Goal: Task Accomplishment & Management: Use online tool/utility

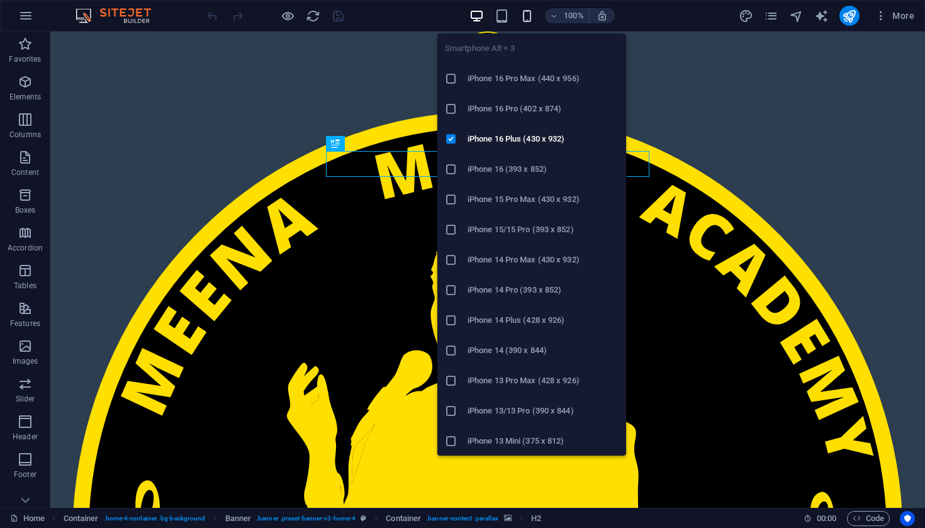
click at [0, 0] on icon "button" at bounding box center [0, 0] width 0 height 0
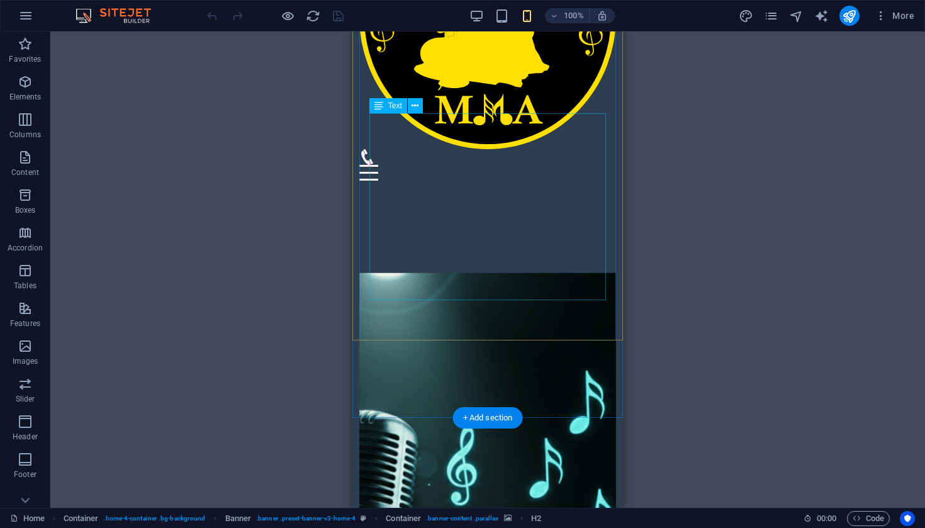
scroll to position [228, 0]
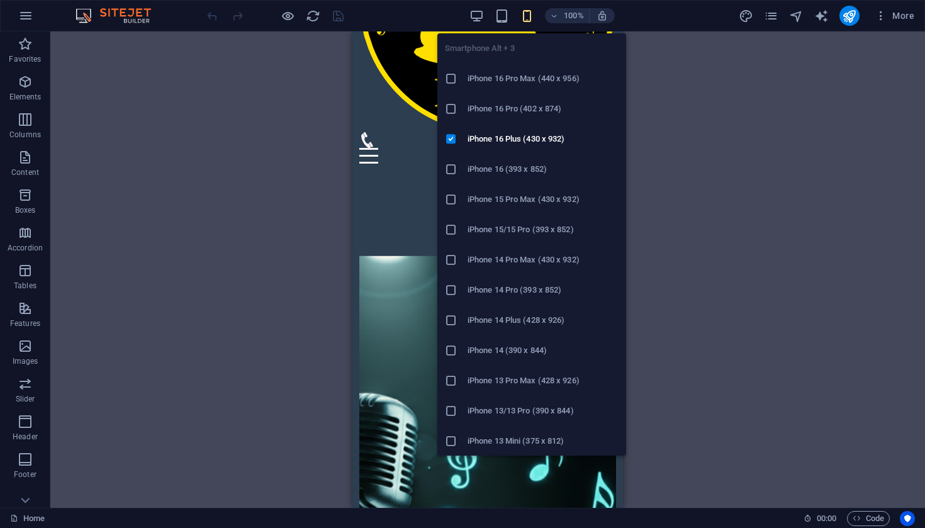
click at [522, 111] on h6 "iPhone 16 Pro (402 x 874)" at bounding box center [543, 108] width 151 height 15
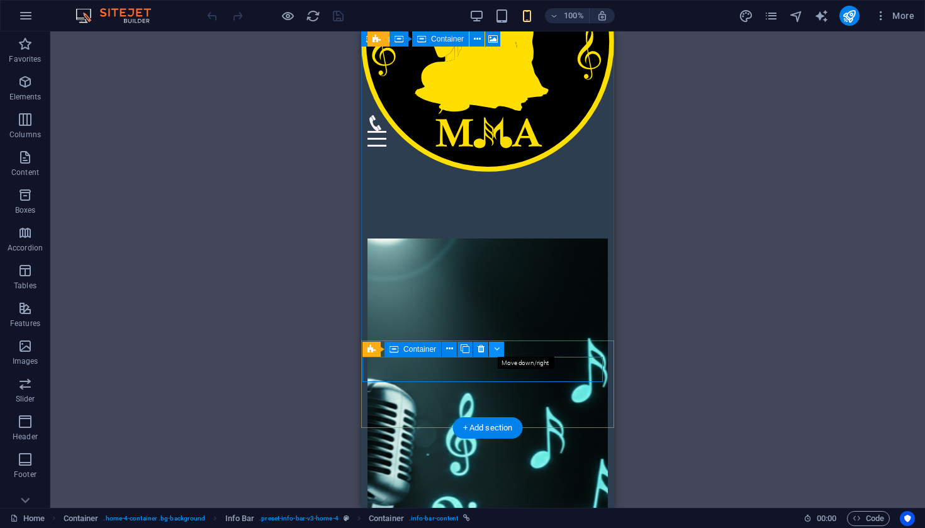
click at [495, 351] on icon at bounding box center [497, 348] width 6 height 13
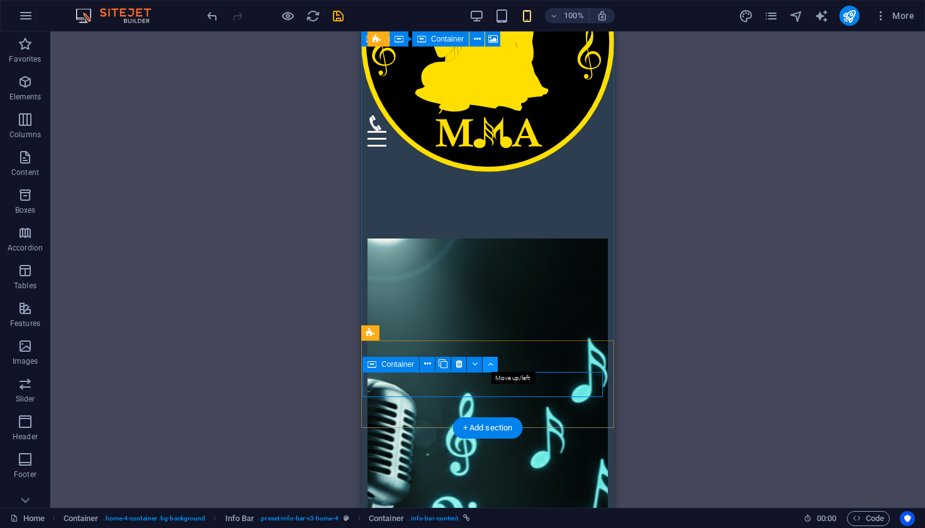
click at [487, 366] on button at bounding box center [490, 364] width 15 height 15
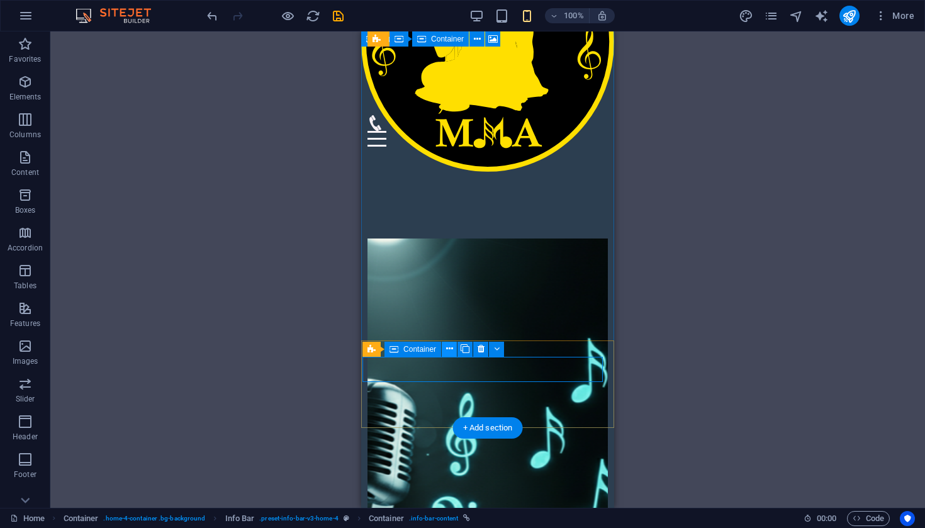
click at [452, 351] on icon at bounding box center [449, 348] width 7 height 13
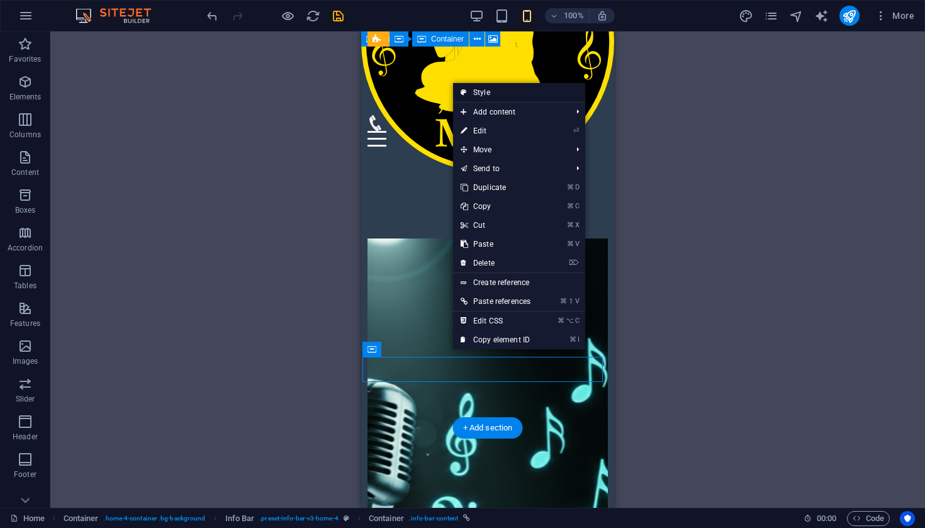
click at [502, 95] on link "Style" at bounding box center [519, 92] width 132 height 19
select select "vw"
select select "rem"
select select "vw"
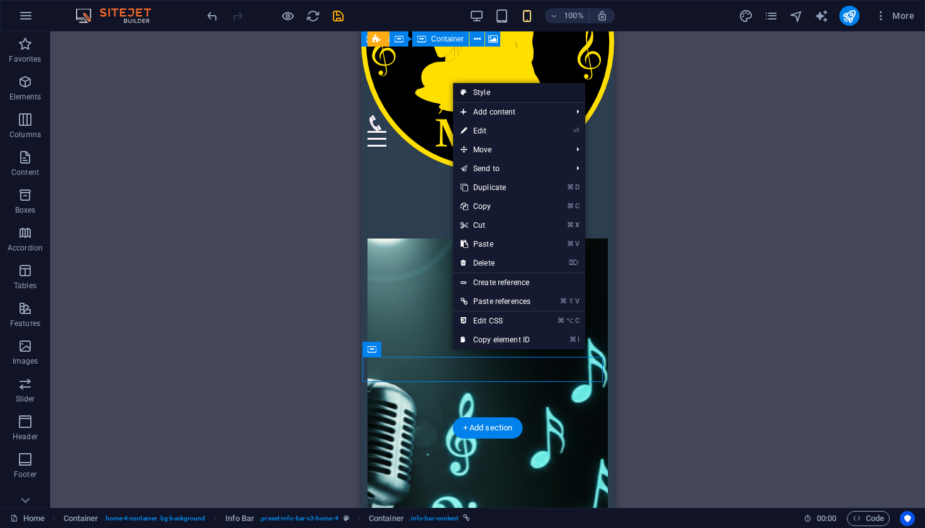
select select "preset-info-bar-v3-home-4"
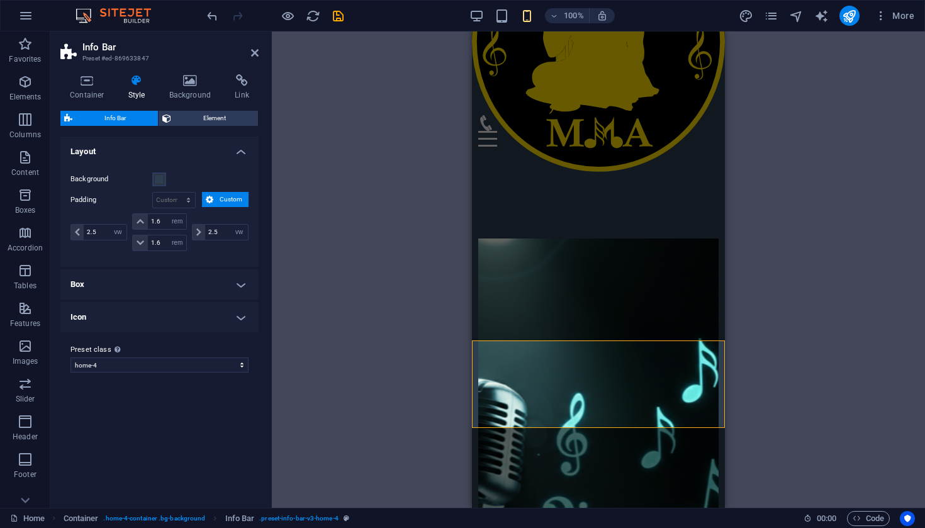
click at [165, 287] on h4 "Box" at bounding box center [159, 284] width 198 height 30
click at [76, 237] on span at bounding box center [77, 232] width 13 height 15
click at [77, 236] on span at bounding box center [77, 232] width 13 height 15
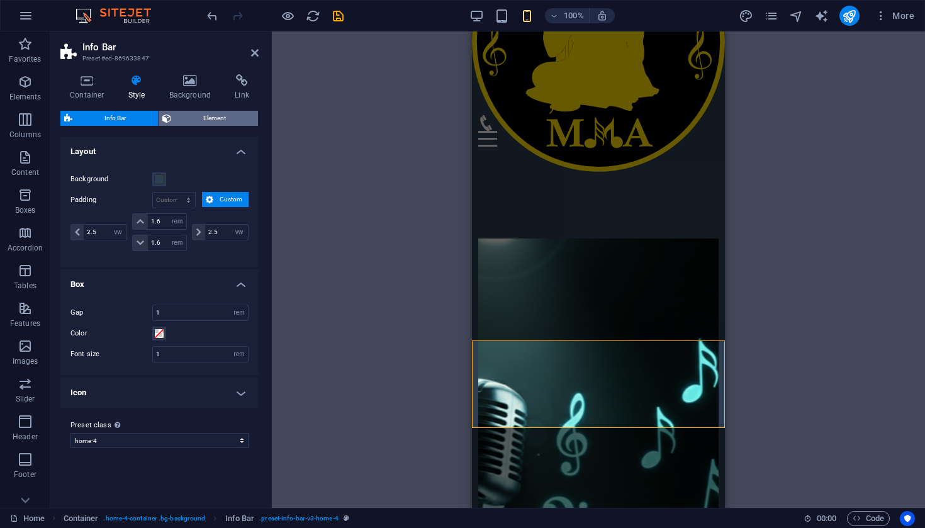
click at [211, 119] on span "Element" at bounding box center [214, 118] width 79 height 15
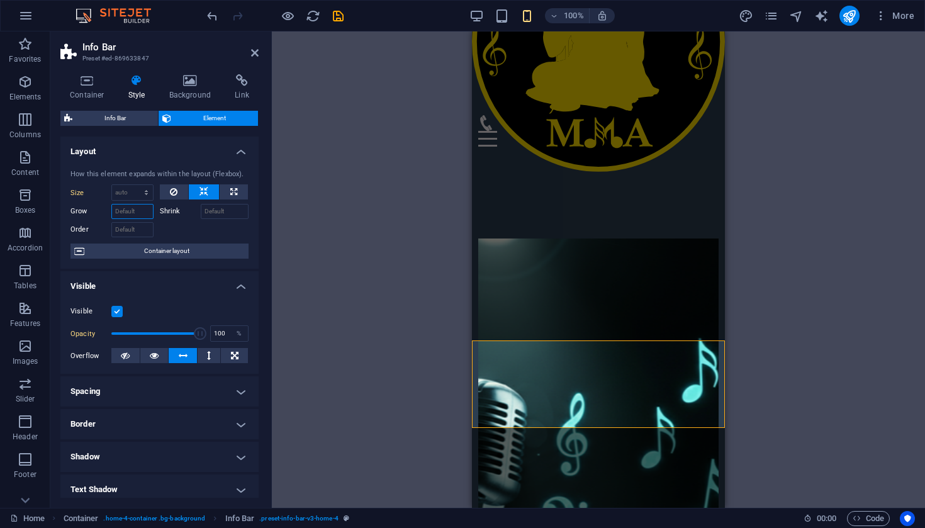
click at [137, 211] on input "Grow" at bounding box center [132, 211] width 42 height 15
click at [214, 213] on input "Shrink" at bounding box center [225, 211] width 48 height 15
click at [207, 354] on icon at bounding box center [209, 355] width 4 height 15
click at [232, 352] on icon at bounding box center [235, 355] width 8 height 15
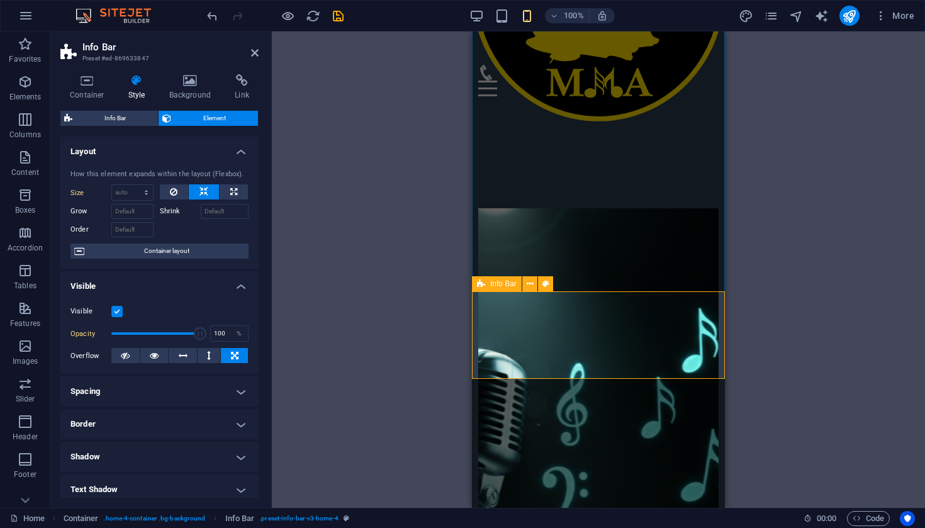
scroll to position [279, 0]
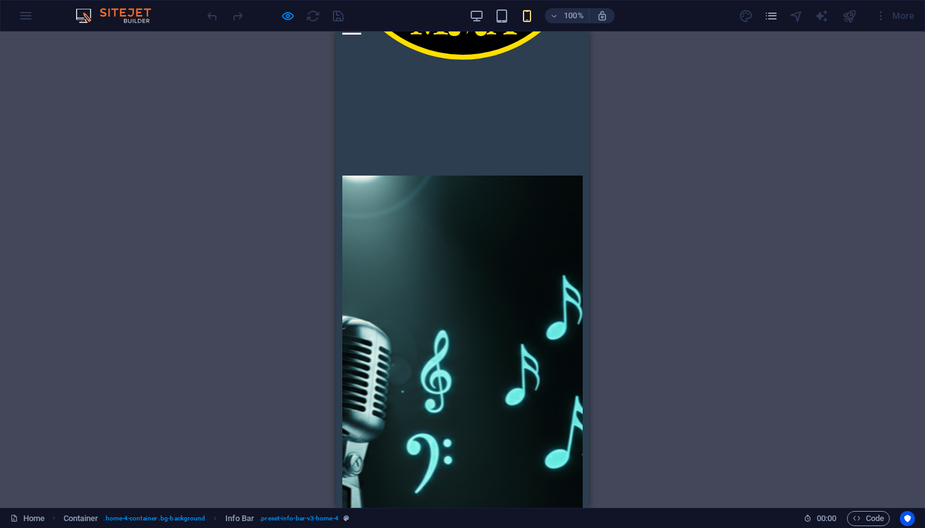
scroll to position [351, 0]
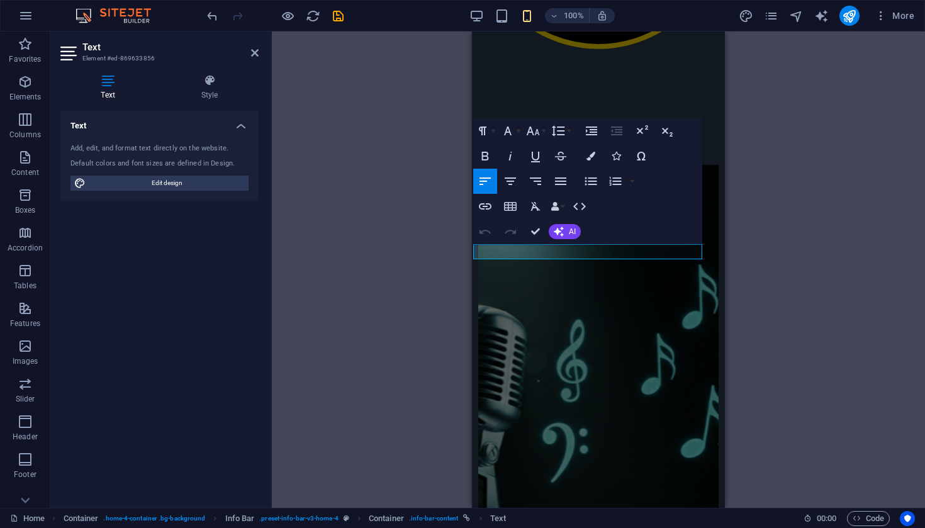
click at [543, 134] on button "Font Size" at bounding box center [536, 130] width 24 height 25
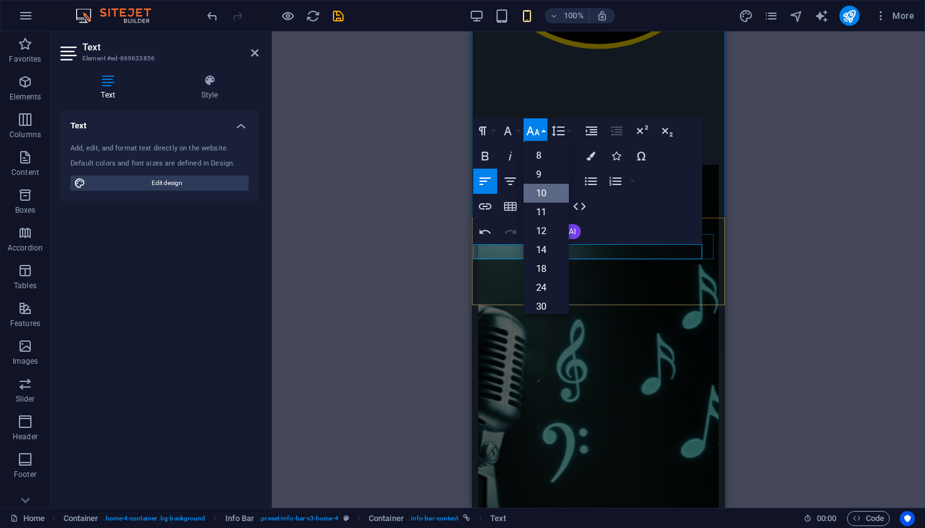
click at [543, 199] on link "10" at bounding box center [546, 193] width 45 height 19
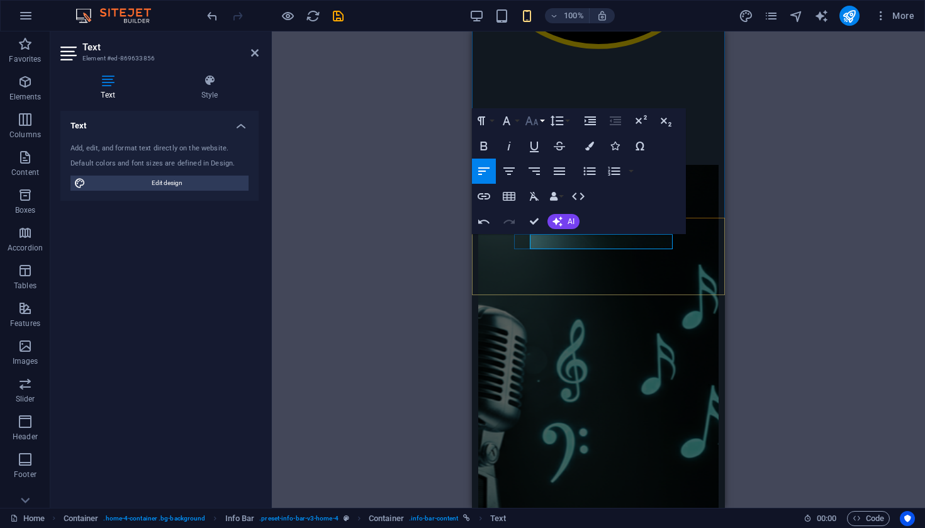
click at [540, 125] on button "Font Size" at bounding box center [534, 120] width 24 height 25
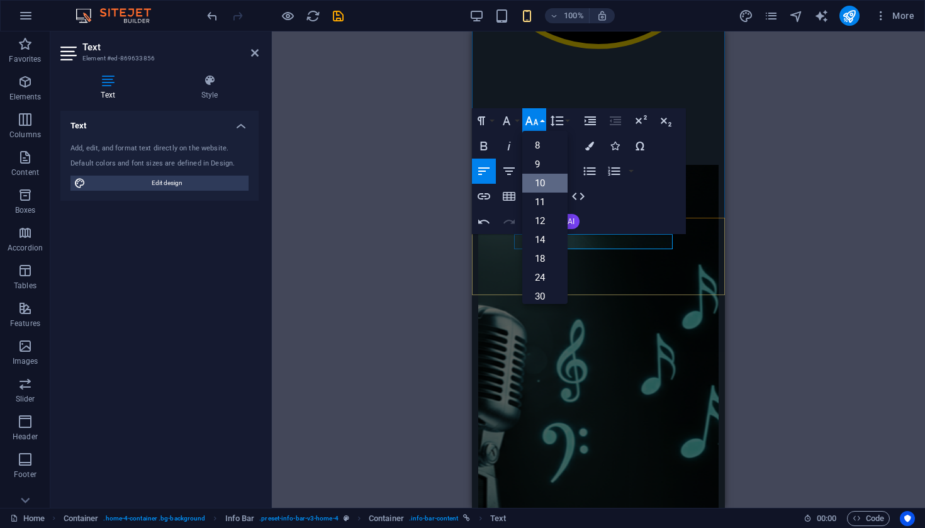
scroll to position [52, 0]
click at [550, 172] on link "12" at bounding box center [544, 168] width 45 height 19
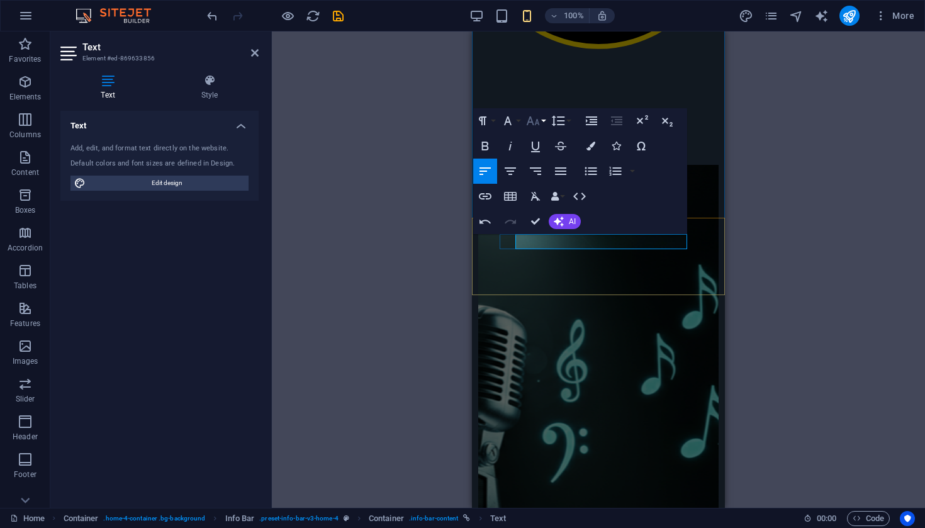
click at [539, 123] on icon "button" at bounding box center [533, 120] width 15 height 15
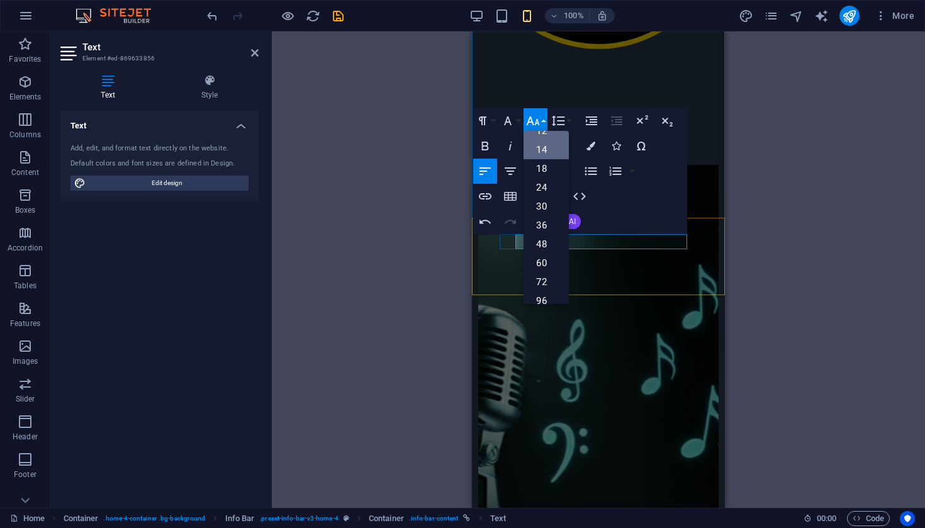
click at [548, 157] on link "14" at bounding box center [546, 149] width 45 height 19
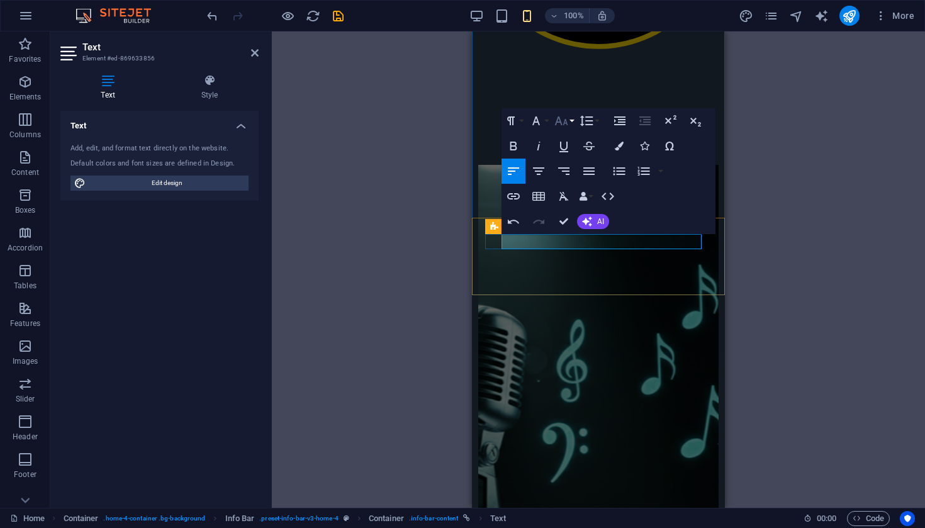
click at [561, 124] on icon "button" at bounding box center [561, 120] width 13 height 9
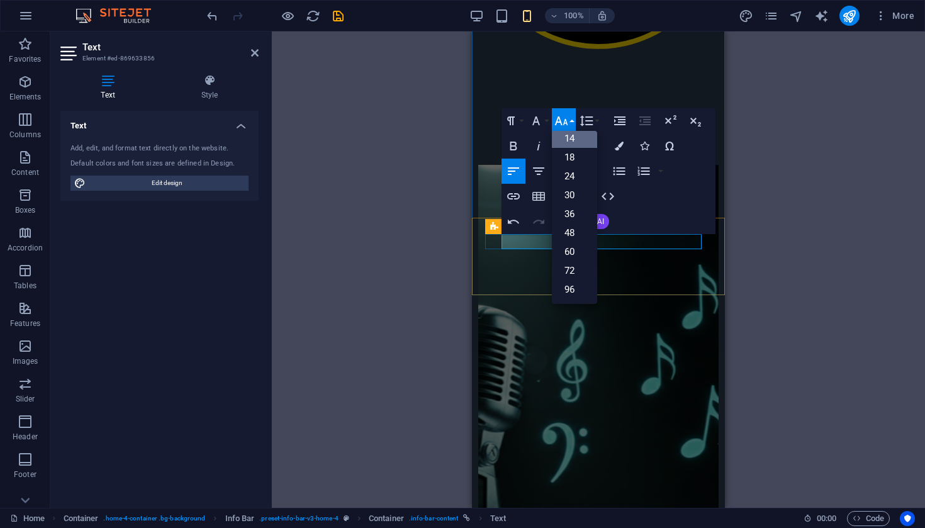
scroll to position [101, 0]
click at [582, 153] on link "18" at bounding box center [574, 157] width 45 height 19
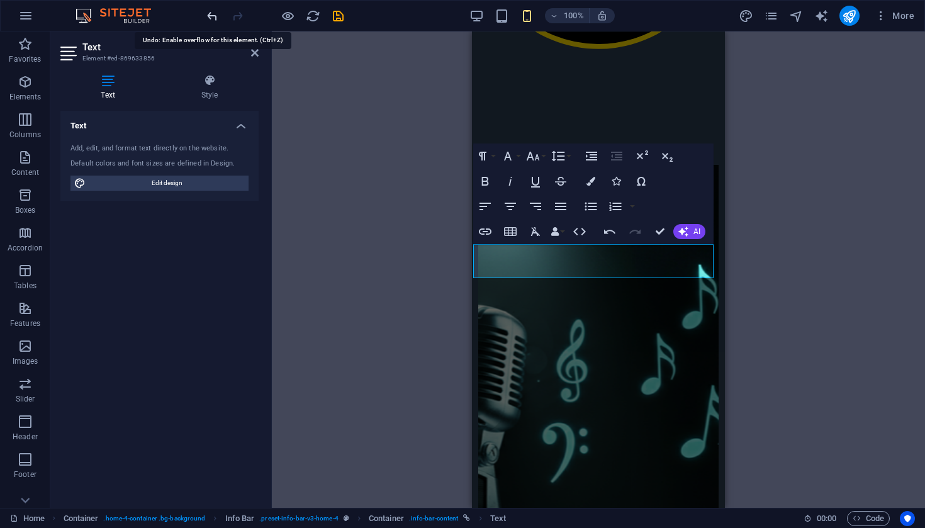
click at [371, 205] on div "H2 Container Banner Banner Container Container Menu Bar Container Menu Menu Bar…" at bounding box center [598, 269] width 653 height 476
click at [428, 168] on div "H2 Container Banner Banner Container Container Menu Bar Container Menu Menu Bar…" at bounding box center [598, 269] width 653 height 476
click at [772, 181] on div "H2 Container Container Banner Banner Container Container Menu Bar Container Men…" at bounding box center [598, 269] width 653 height 476
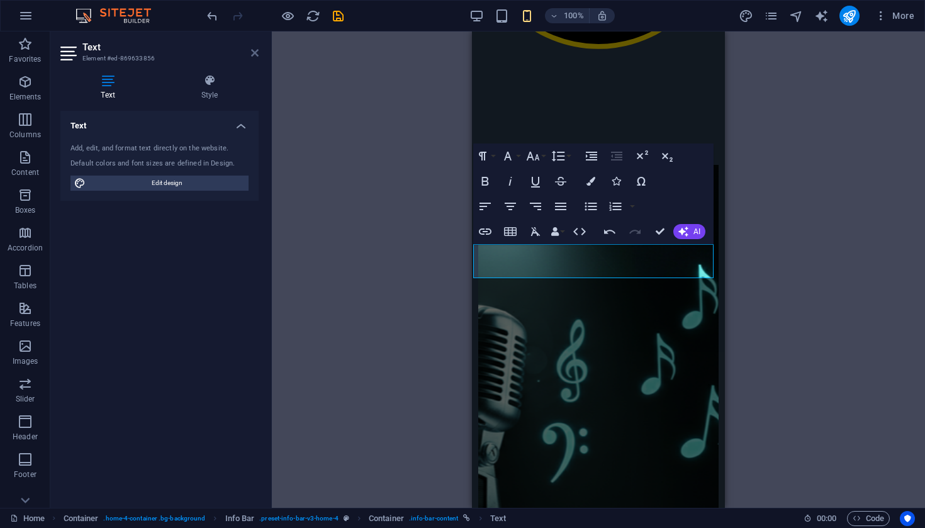
click at [257, 53] on icon at bounding box center [255, 53] width 8 height 10
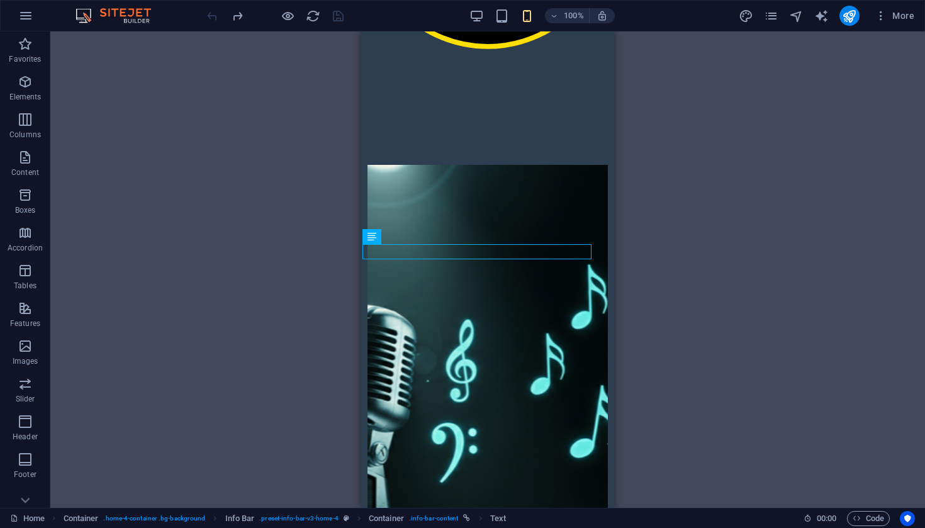
click at [215, 18] on div at bounding box center [275, 16] width 141 height 20
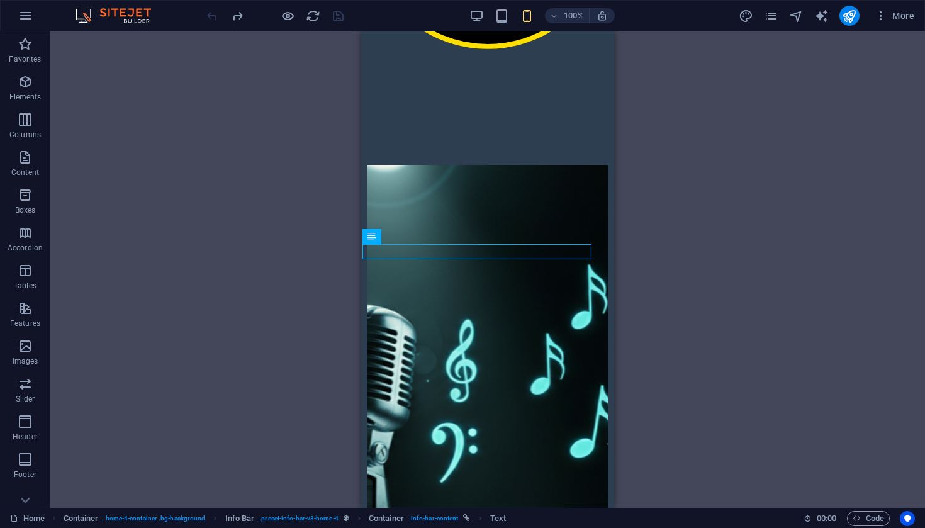
click at [215, 18] on div at bounding box center [275, 16] width 141 height 20
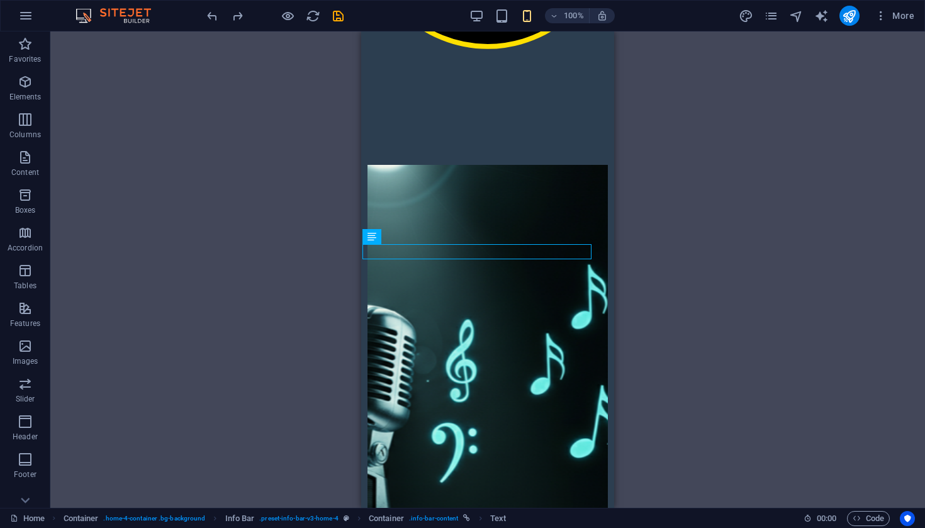
click at [329, 281] on div "H2 Container Container Banner Banner Container Container Menu Bar Container Men…" at bounding box center [487, 269] width 875 height 476
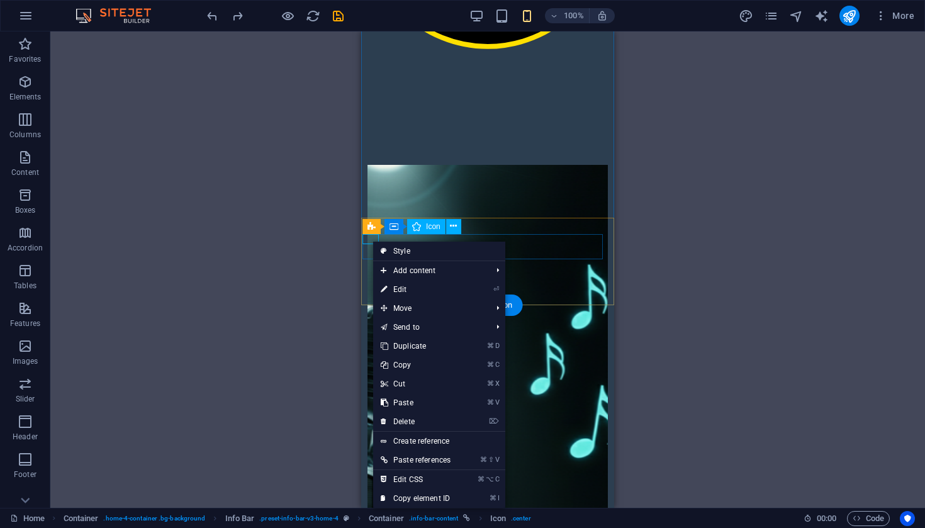
click at [404, 254] on link "Style" at bounding box center [439, 251] width 132 height 19
select select "vw"
select select "rem"
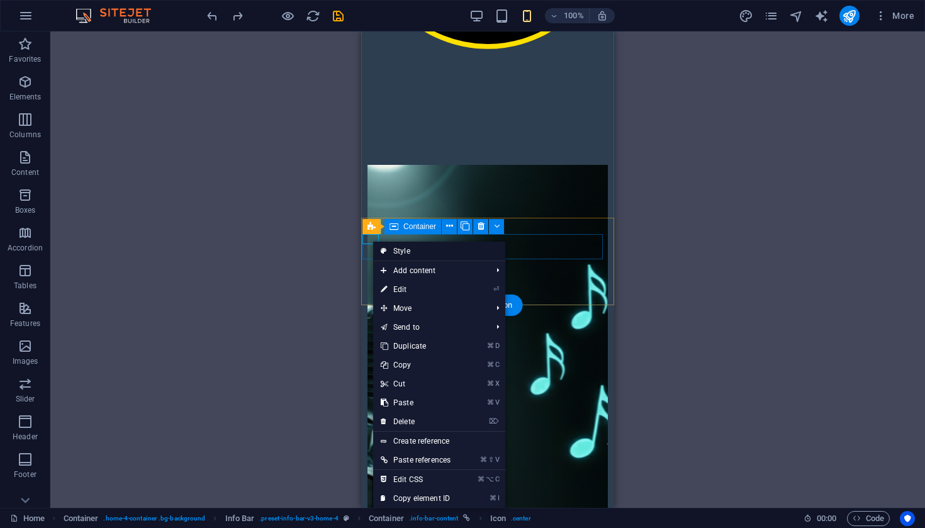
select select "vw"
select select "rem"
select select "preset-info-bar-v3-home-4"
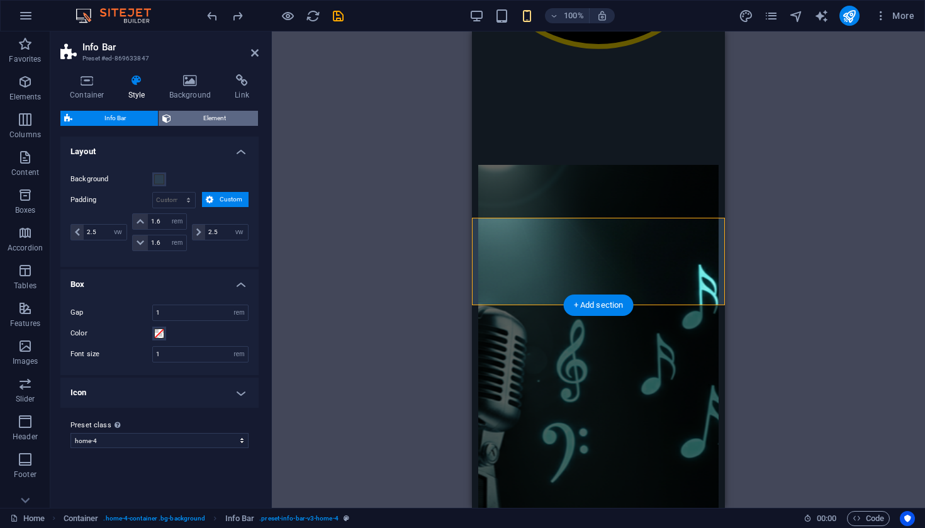
click at [226, 123] on span "Element" at bounding box center [214, 118] width 79 height 15
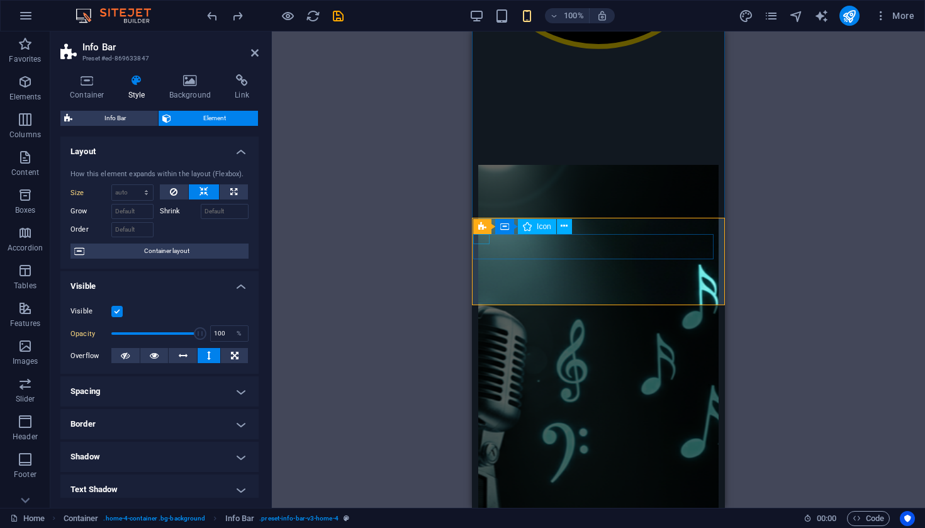
select select "xMinYMid"
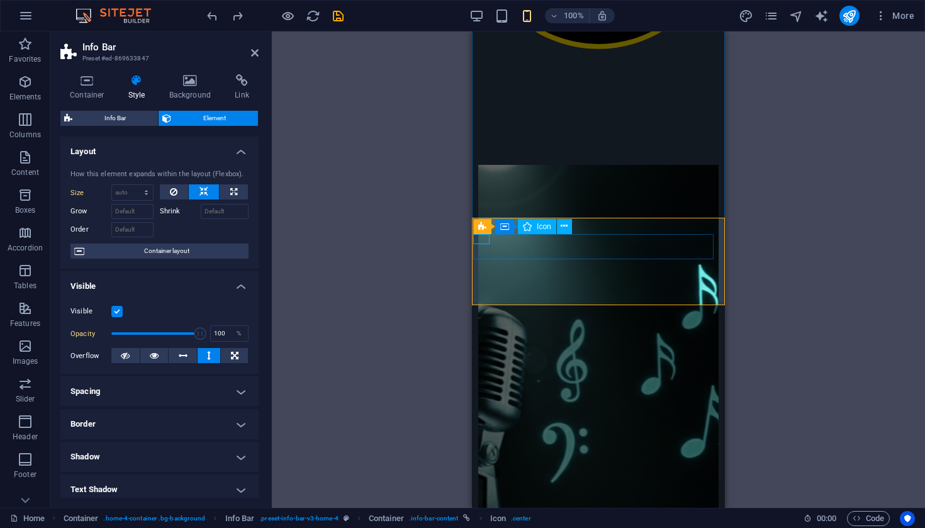
select select "px"
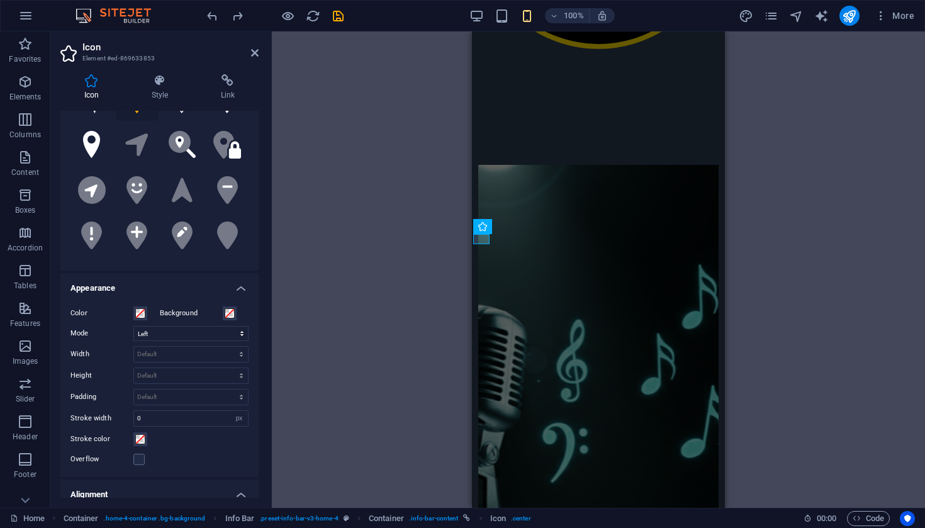
scroll to position [116, 0]
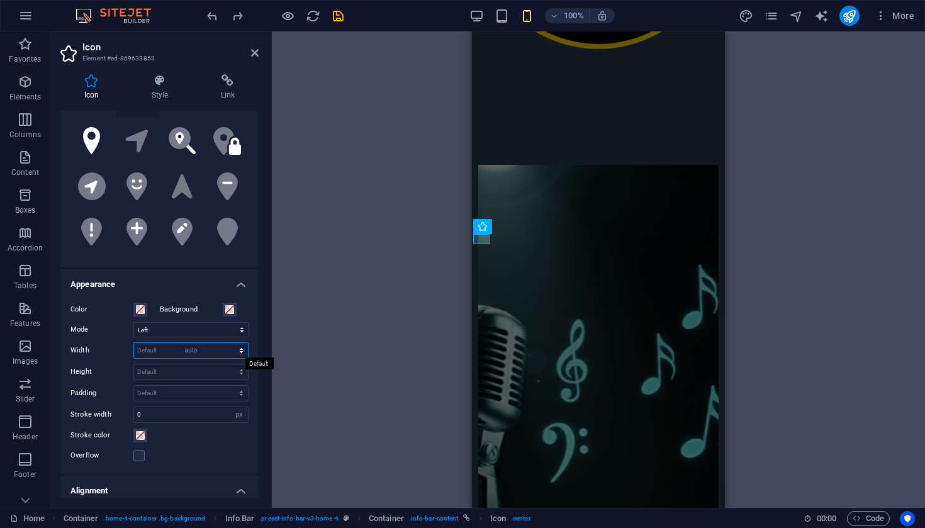
select select "DISABLED_OPTION_VALUE"
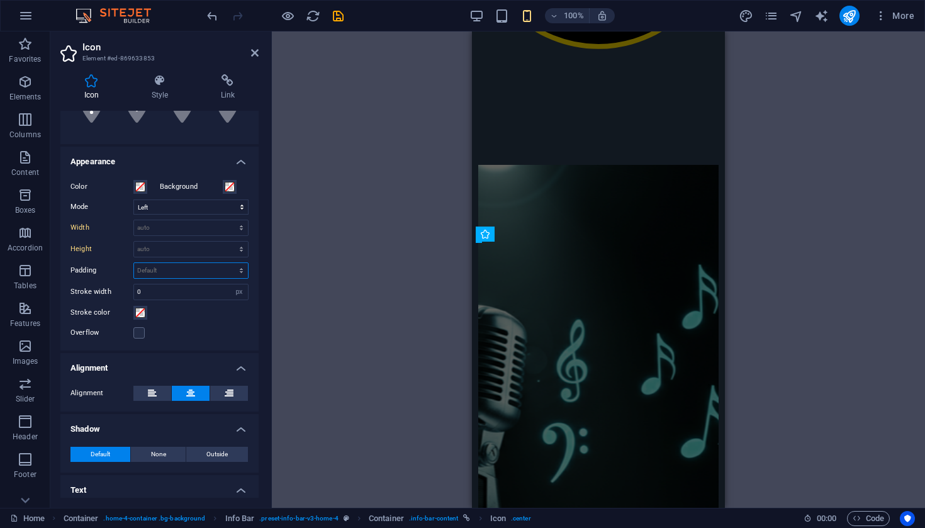
scroll to position [239, 0]
click at [154, 397] on icon at bounding box center [152, 392] width 9 height 15
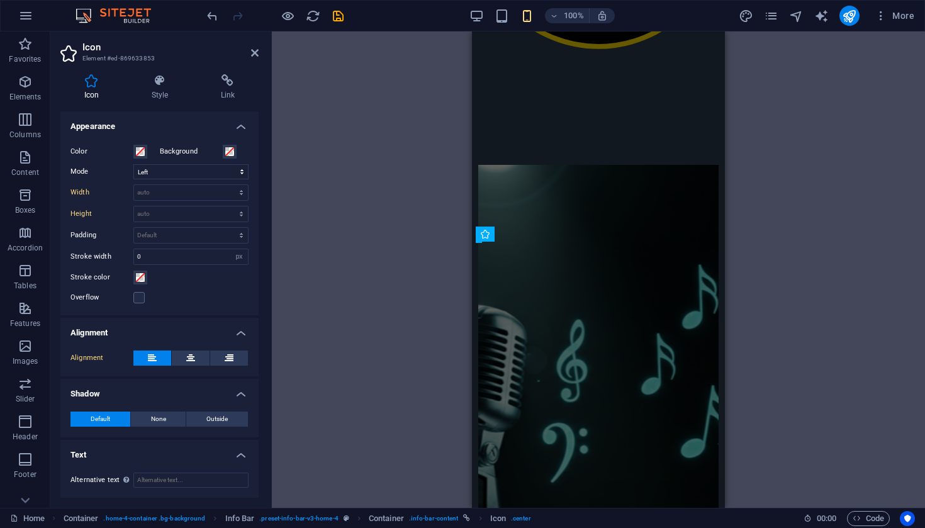
scroll to position [273, 0]
click at [334, 340] on div "H2 Container Container Banner Banner Container Container Menu Bar Container Men…" at bounding box center [598, 269] width 653 height 476
click at [385, 266] on div "H2 Container Container Banner Banner Container Container Menu Bar Container Men…" at bounding box center [598, 269] width 653 height 476
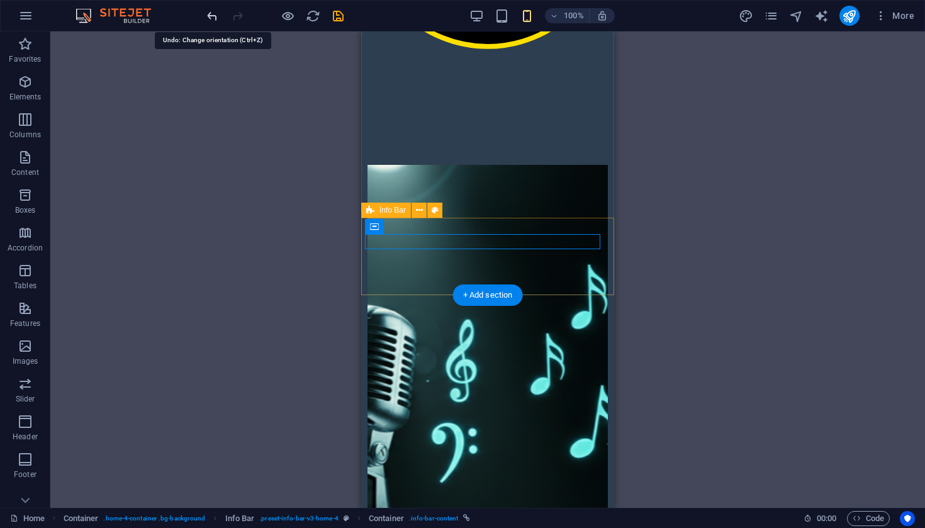
click at [261, 203] on div "H2 Container Container Banner Banner Container Container Menu Bar Container Men…" at bounding box center [487, 269] width 875 height 476
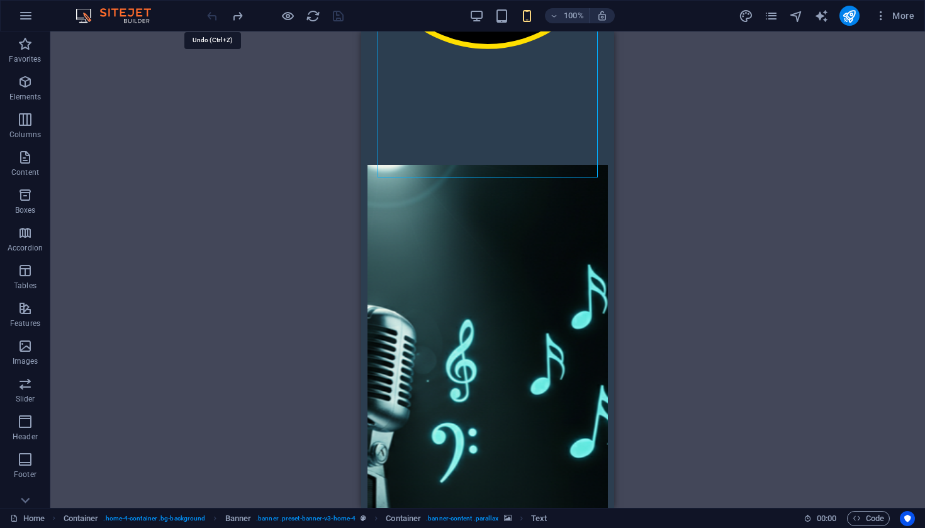
click at [213, 15] on div at bounding box center [275, 16] width 141 height 20
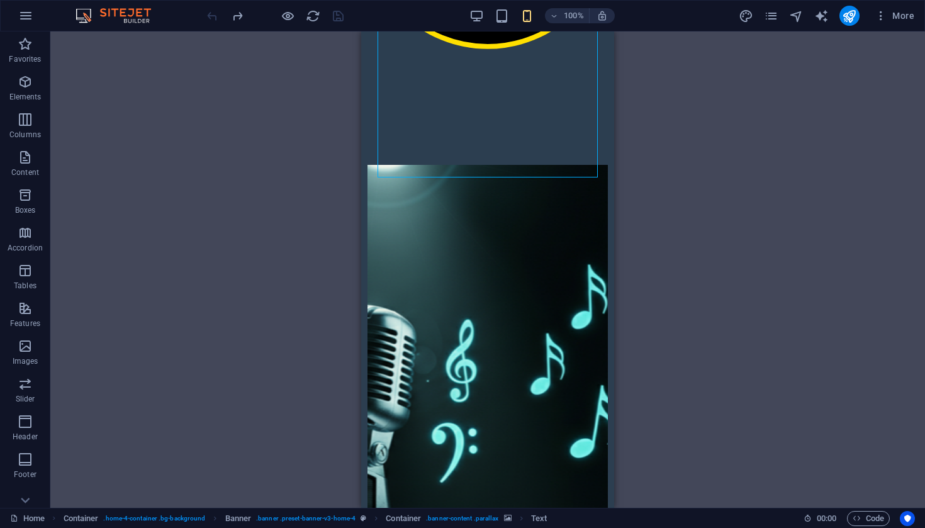
click at [213, 15] on div at bounding box center [275, 16] width 141 height 20
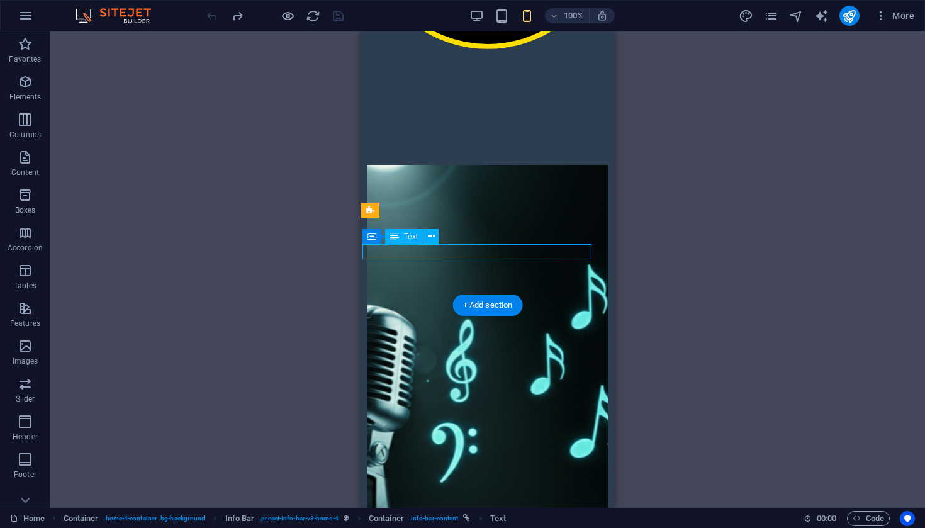
drag, startPoint x: 573, startPoint y: 251, endPoint x: 592, endPoint y: 252, distance: 18.9
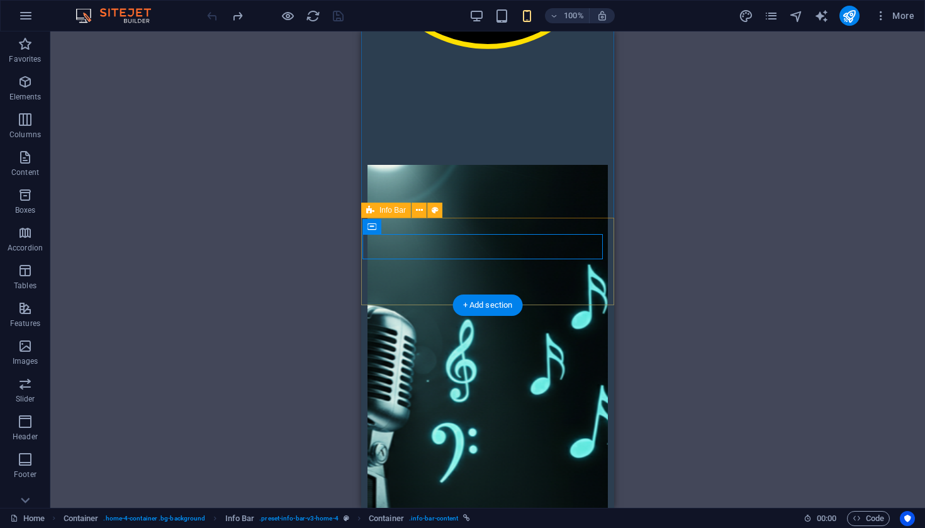
drag, startPoint x: 602, startPoint y: 247, endPoint x: 609, endPoint y: 247, distance: 6.3
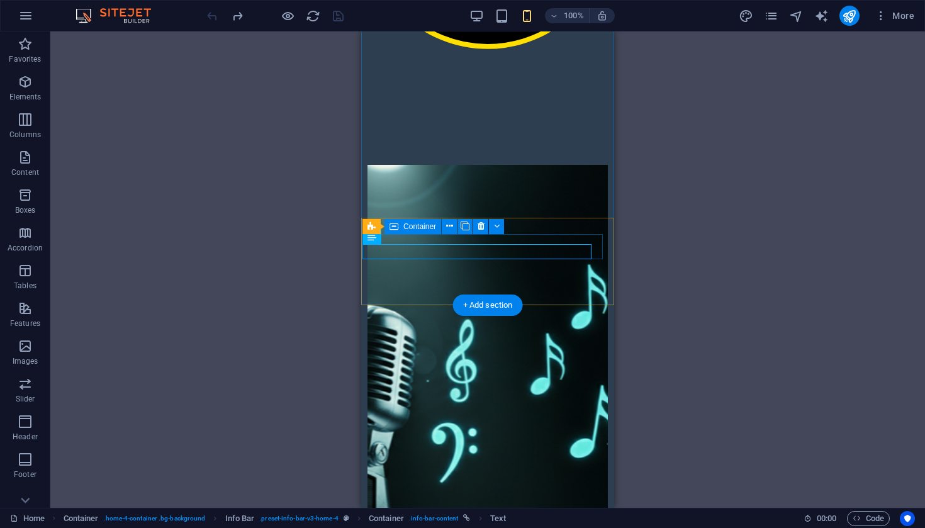
drag, startPoint x: 538, startPoint y: 240, endPoint x: 561, endPoint y: 240, distance: 23.3
click at [448, 229] on icon at bounding box center [449, 226] width 7 height 13
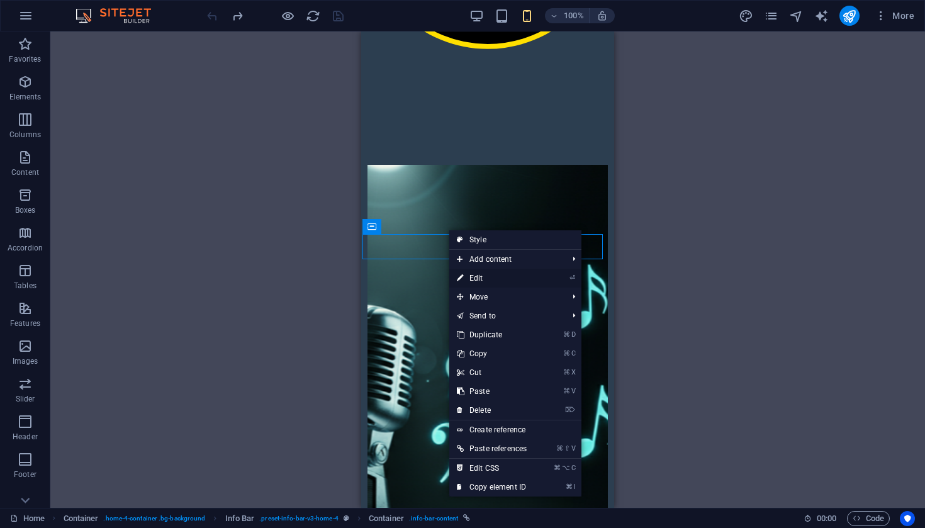
click at [491, 280] on link "⏎ Edit" at bounding box center [491, 278] width 85 height 19
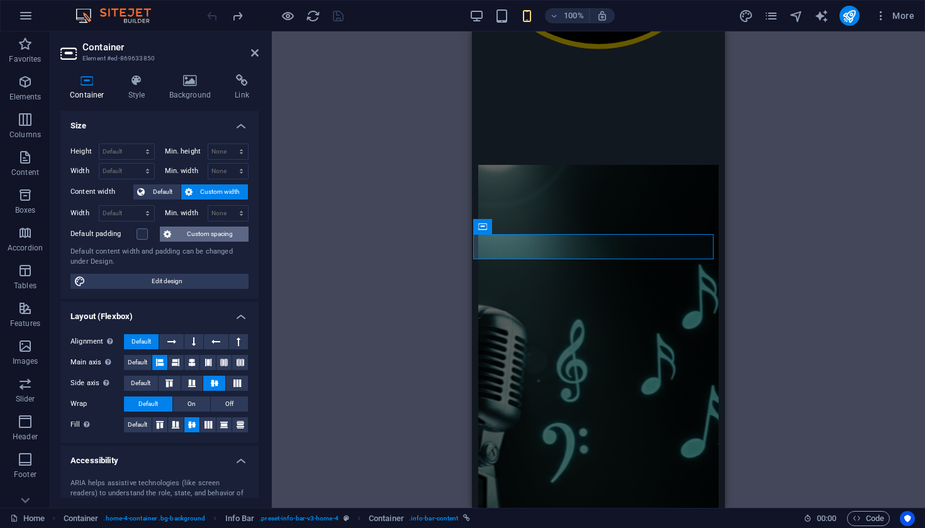
click at [220, 235] on span "Custom spacing" at bounding box center [210, 234] width 70 height 15
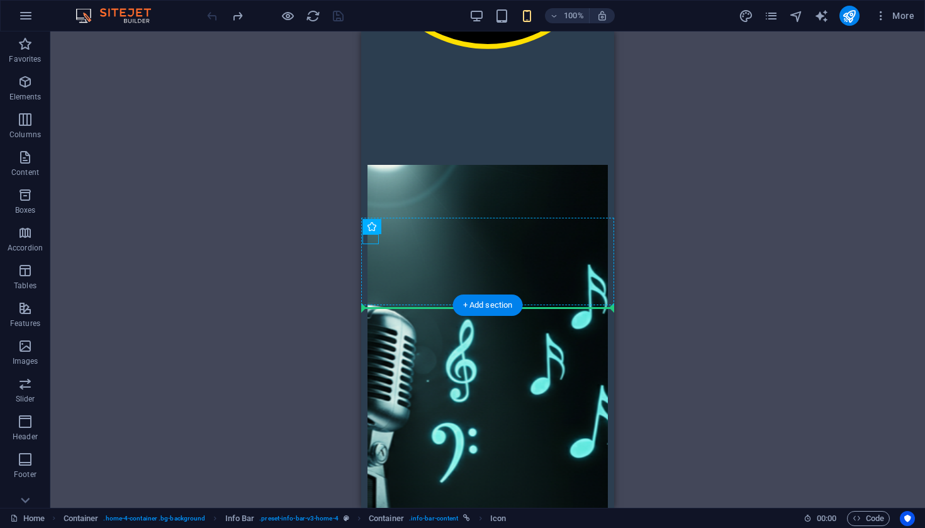
drag, startPoint x: 9, startPoint y: 210, endPoint x: 120, endPoint y: 221, distance: 111.3
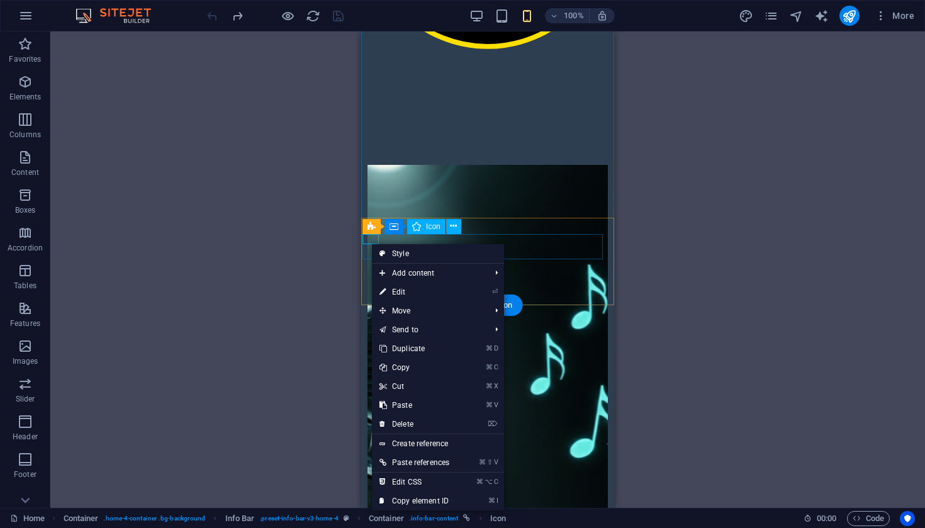
click at [400, 385] on link "⌘ X Cut" at bounding box center [414, 386] width 85 height 19
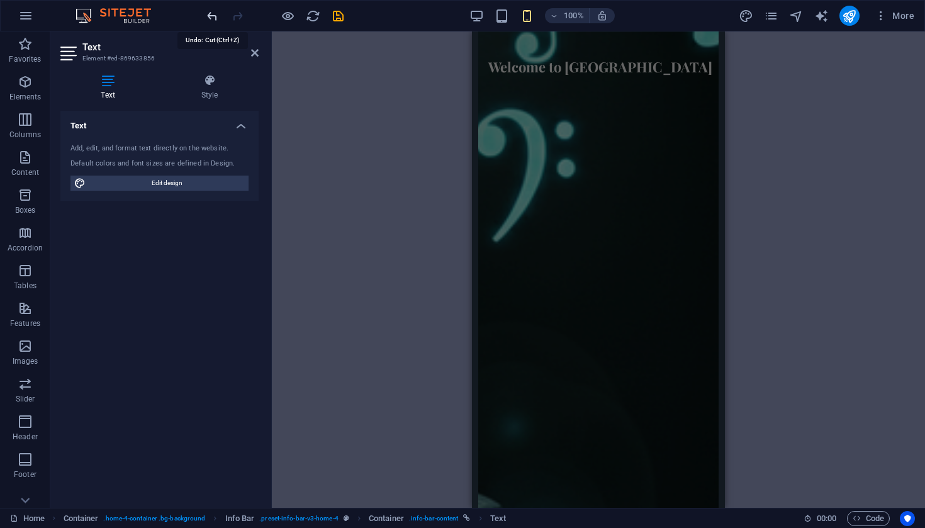
click at [373, 154] on div "H2 Container Container Banner Banner Container Container Menu Bar Container Men…" at bounding box center [598, 269] width 653 height 476
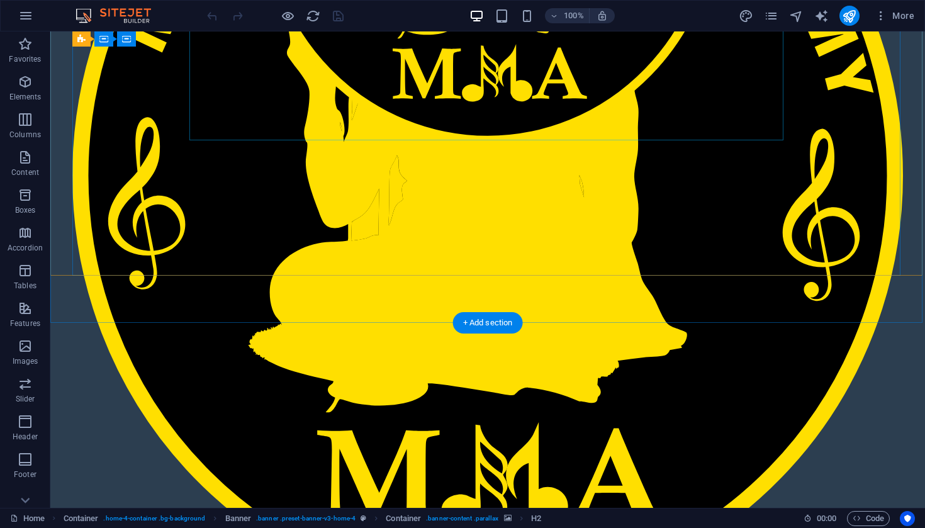
scroll to position [382, 0]
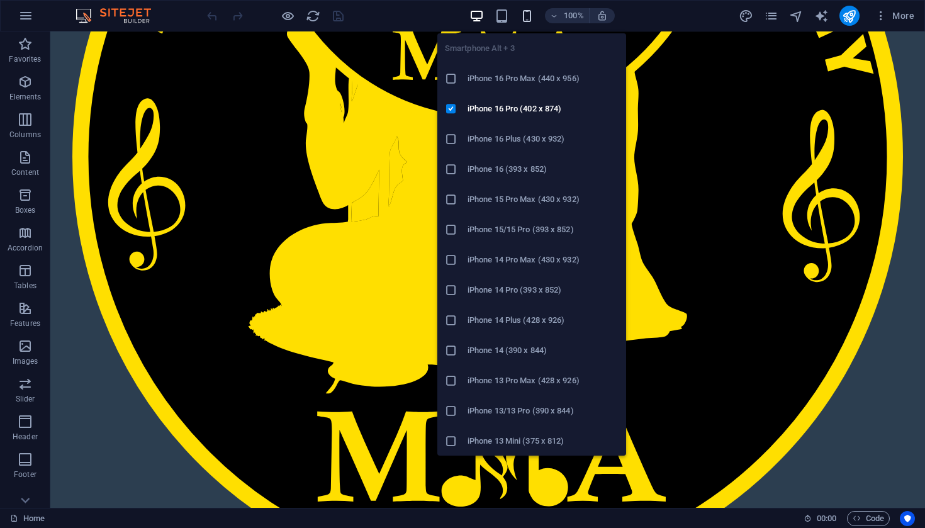
click at [526, 18] on icon "button" at bounding box center [527, 16] width 14 height 14
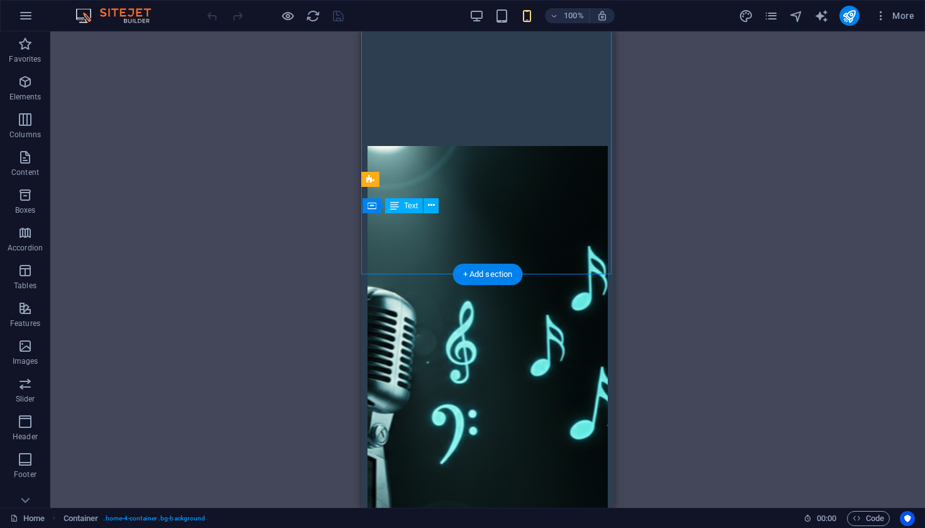
drag, startPoint x: 569, startPoint y: 221, endPoint x: 580, endPoint y: 218, distance: 11.6
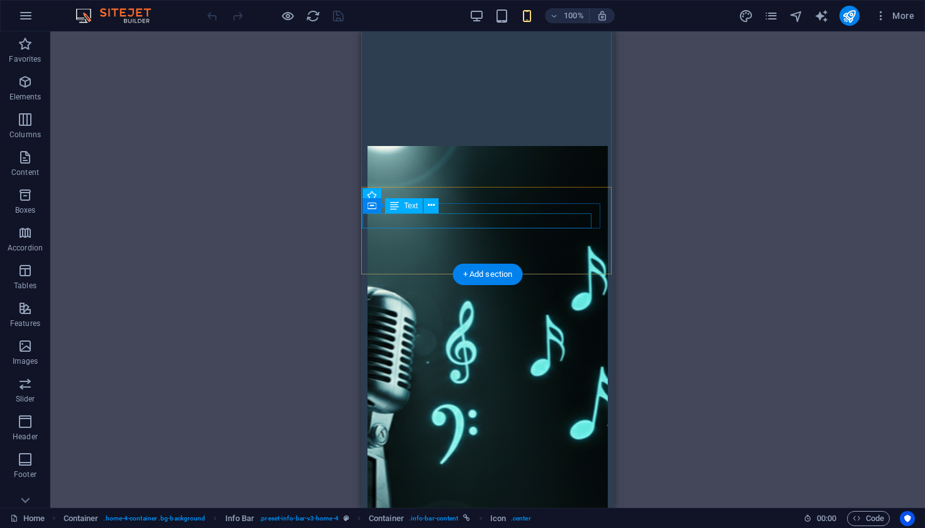
click at [372, 210] on div "Container Text" at bounding box center [405, 206] width 84 height 16
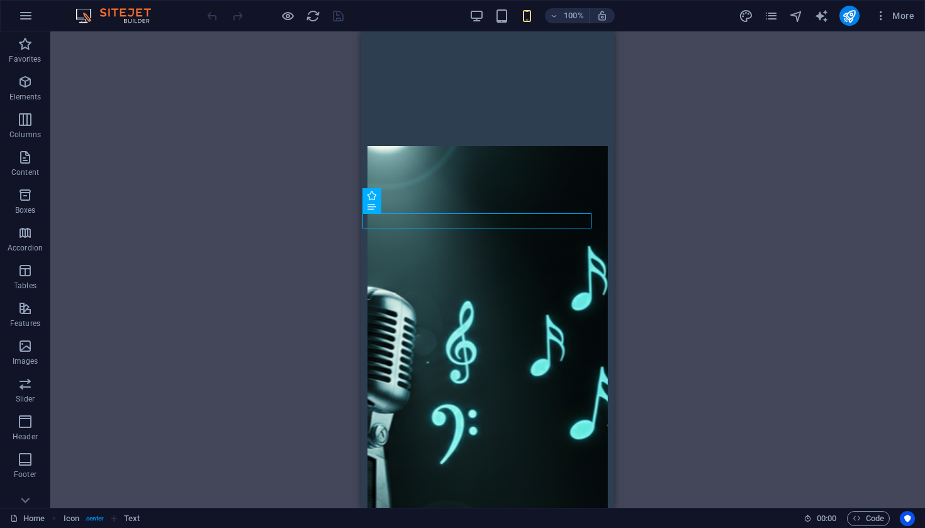
click at [329, 243] on div "Drag here to replace the existing content. Press “Ctrl” if you want to create a…" at bounding box center [487, 269] width 875 height 476
drag, startPoint x: 562, startPoint y: 219, endPoint x: 584, endPoint y: 222, distance: 22.2
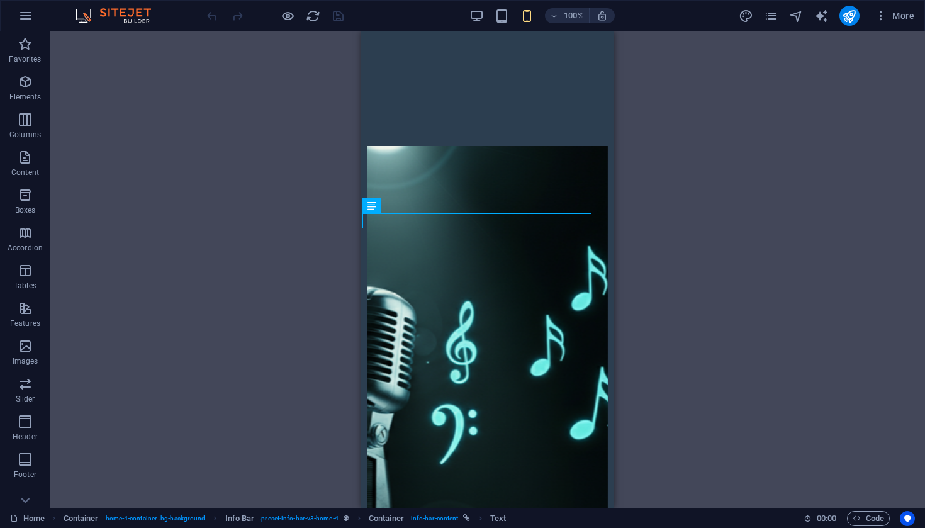
click at [685, 194] on div "Drag here to replace the existing content. Press “Ctrl” if you want to create a…" at bounding box center [487, 269] width 875 height 476
drag, startPoint x: 558, startPoint y: 222, endPoint x: 620, endPoint y: 218, distance: 62.4
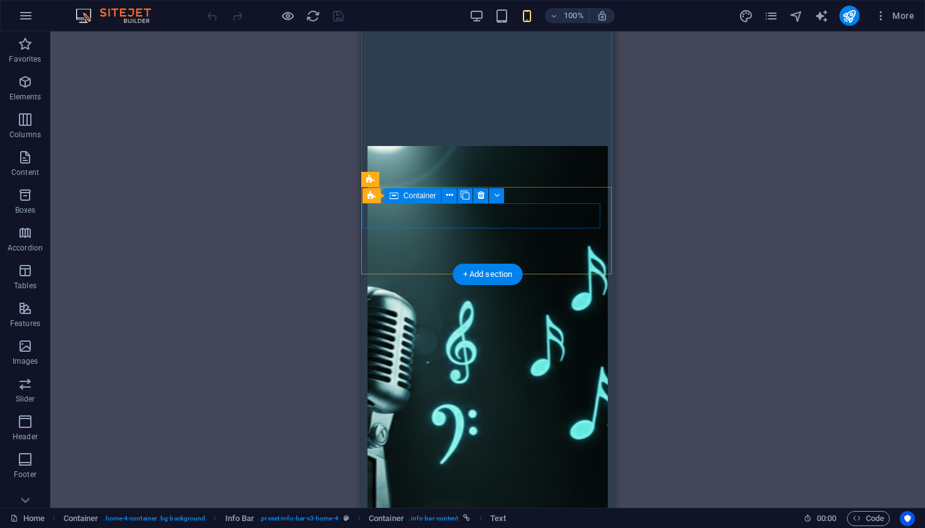
drag, startPoint x: 391, startPoint y: 210, endPoint x: 404, endPoint y: 210, distance: 13.2
drag, startPoint x: 393, startPoint y: 222, endPoint x: 418, endPoint y: 220, distance: 25.2
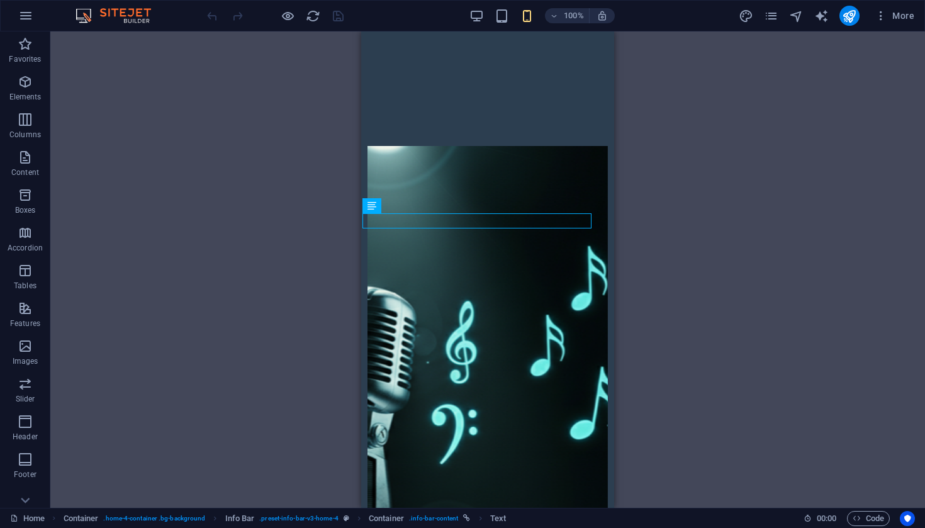
click at [638, 226] on div "Drag here to replace the existing content. Press “Ctrl” if you want to create a…" at bounding box center [487, 269] width 875 height 476
click at [296, 235] on div "Drag here to replace the existing content. Press “Ctrl” if you want to create a…" at bounding box center [487, 269] width 875 height 476
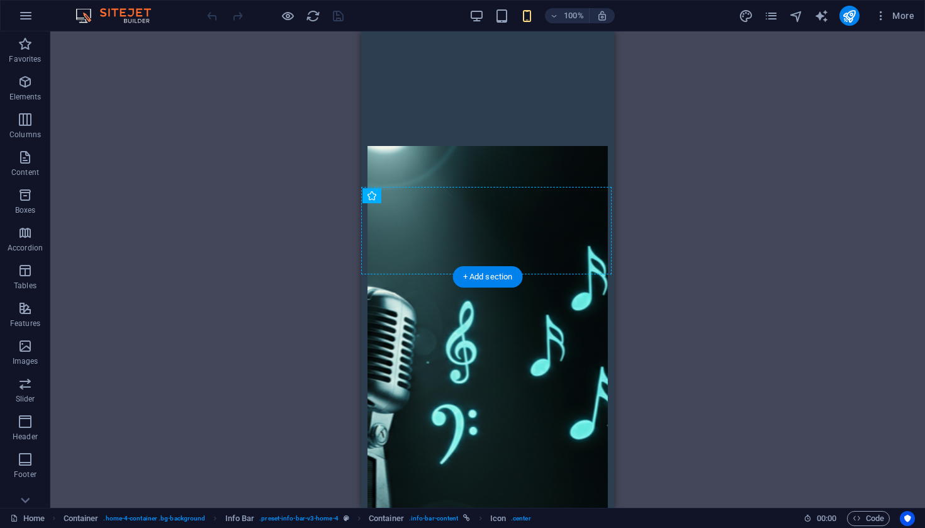
drag, startPoint x: 369, startPoint y: 210, endPoint x: 390, endPoint y: 213, distance: 20.4
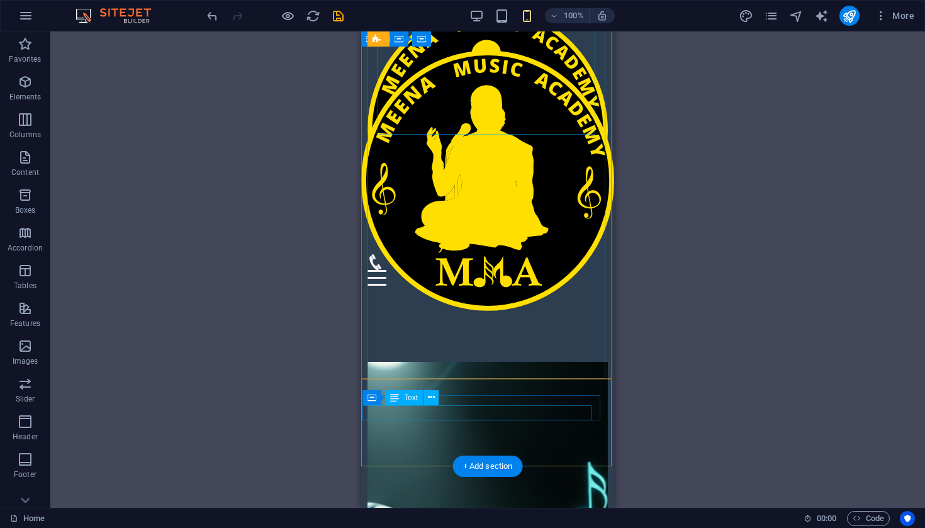
scroll to position [541, 0]
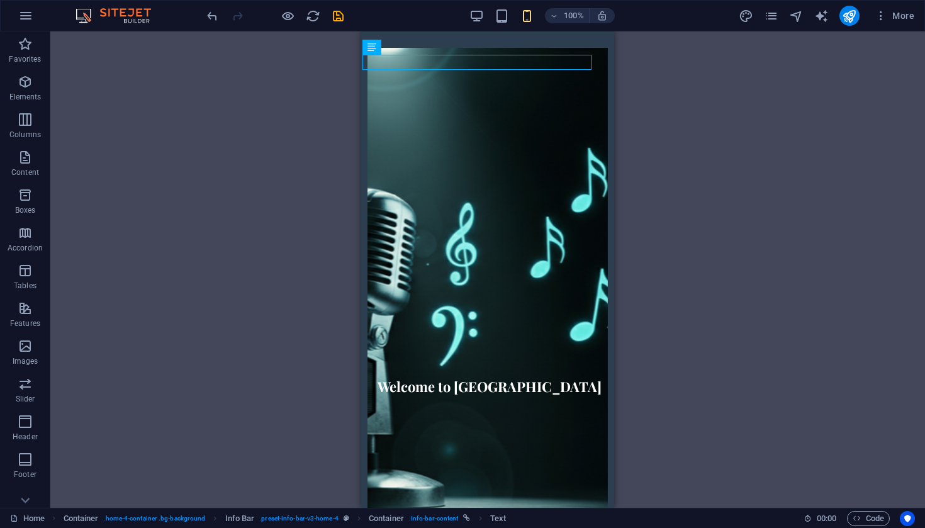
click at [646, 96] on div "Drag here to replace the existing content. Press “Ctrl” if you want to create a…" at bounding box center [487, 269] width 875 height 476
click at [322, 99] on div "Drag here to replace the existing content. Press “Ctrl” if you want to create a…" at bounding box center [487, 269] width 875 height 476
click at [328, 86] on div "Drag here to replace the existing content. Press “Ctrl” if you want to create a…" at bounding box center [487, 269] width 875 height 476
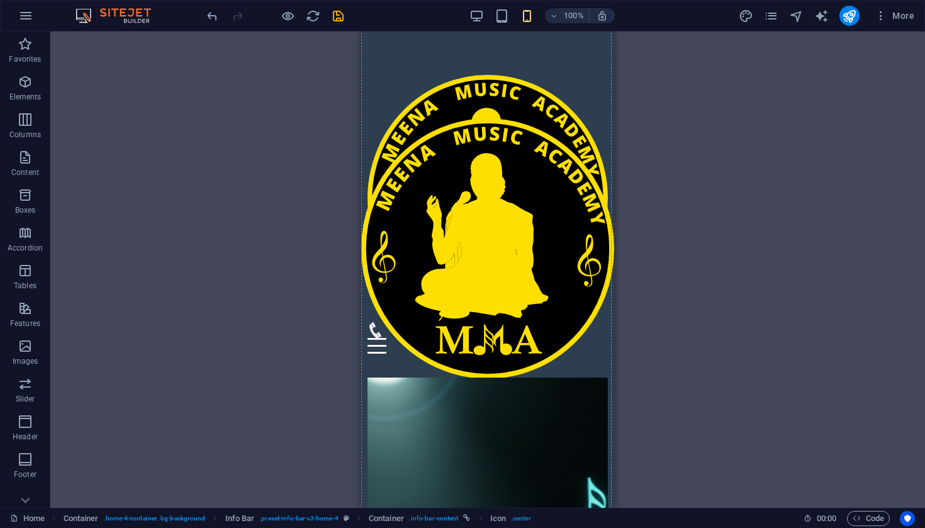
scroll to position [0, 0]
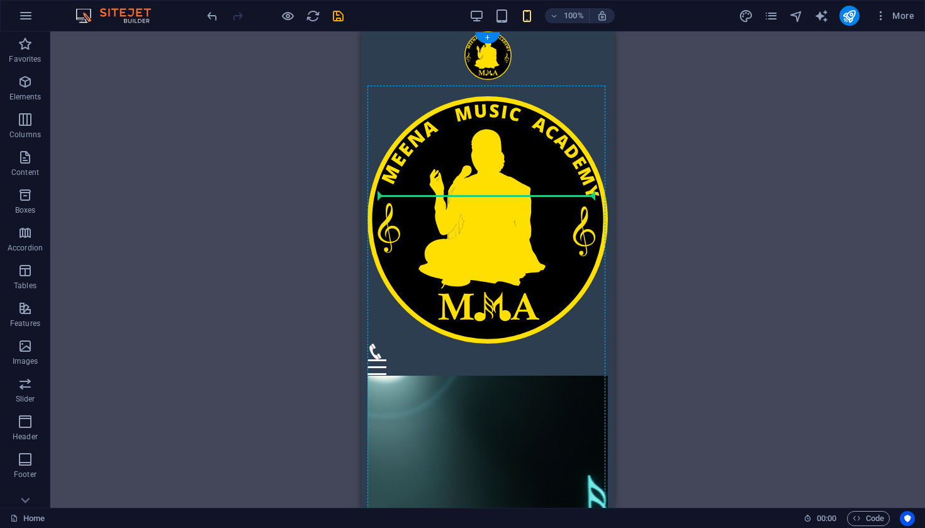
drag, startPoint x: 6, startPoint y: 19, endPoint x: 38, endPoint y: 220, distance: 204.1
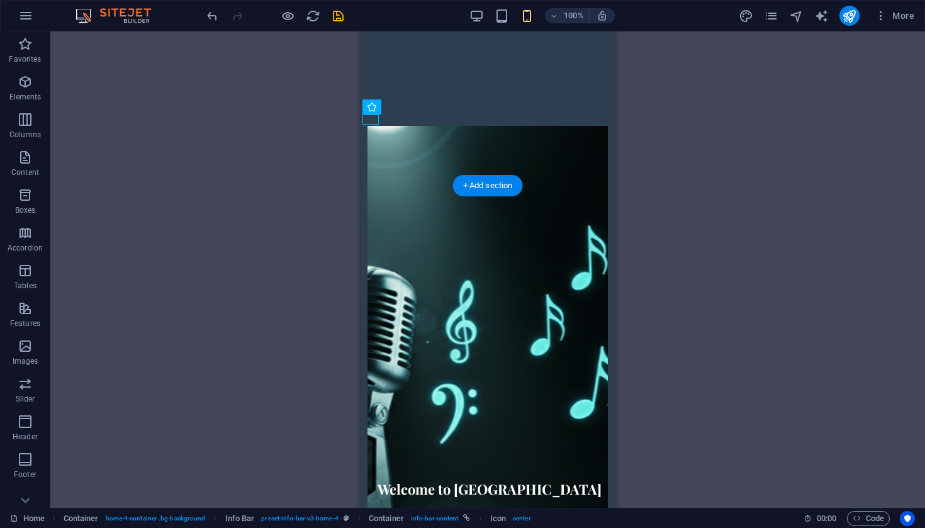
scroll to position [471, 0]
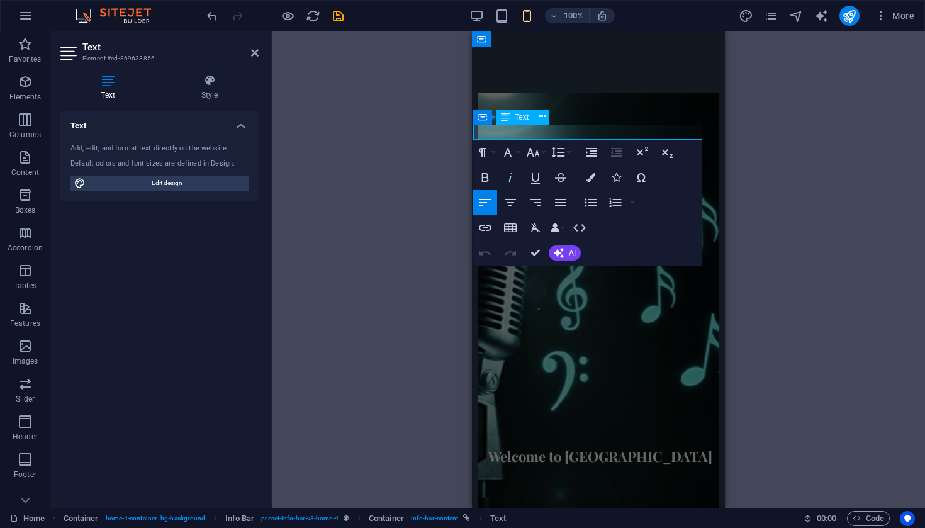
click at [542, 205] on icon "button" at bounding box center [535, 202] width 15 height 15
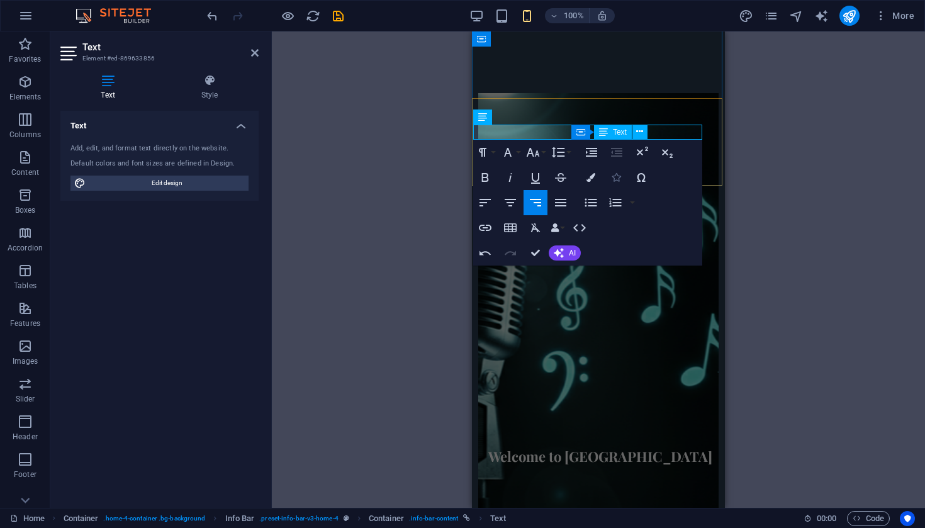
click at [614, 181] on icon "button" at bounding box center [616, 177] width 9 height 9
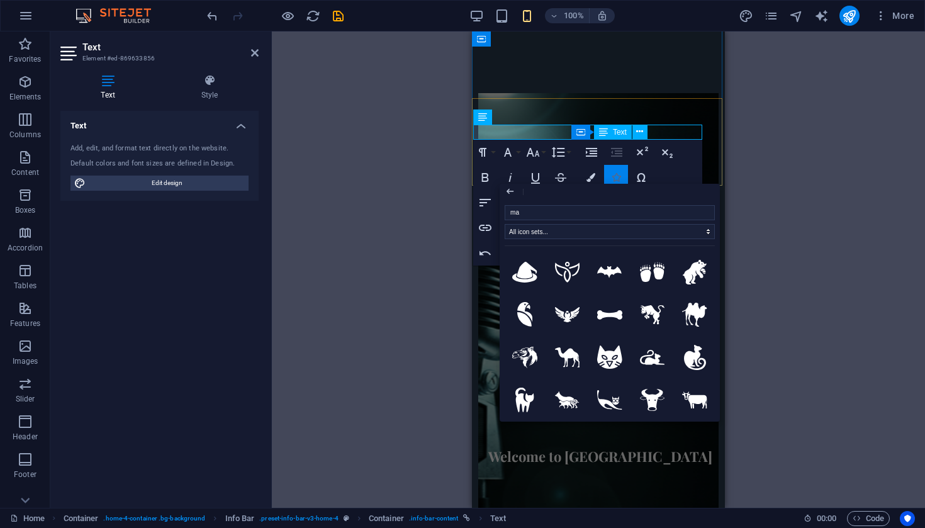
type input "map"
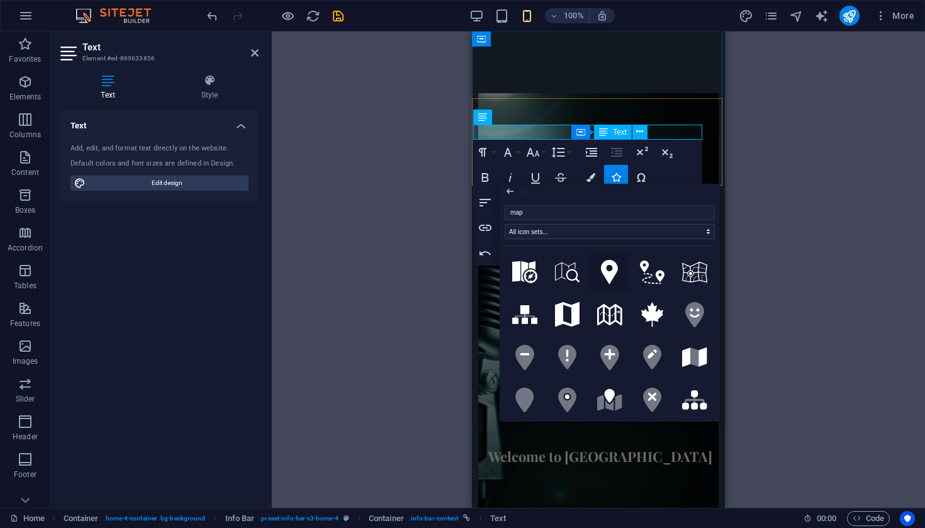
click at [614, 274] on icon at bounding box center [609, 272] width 17 height 25
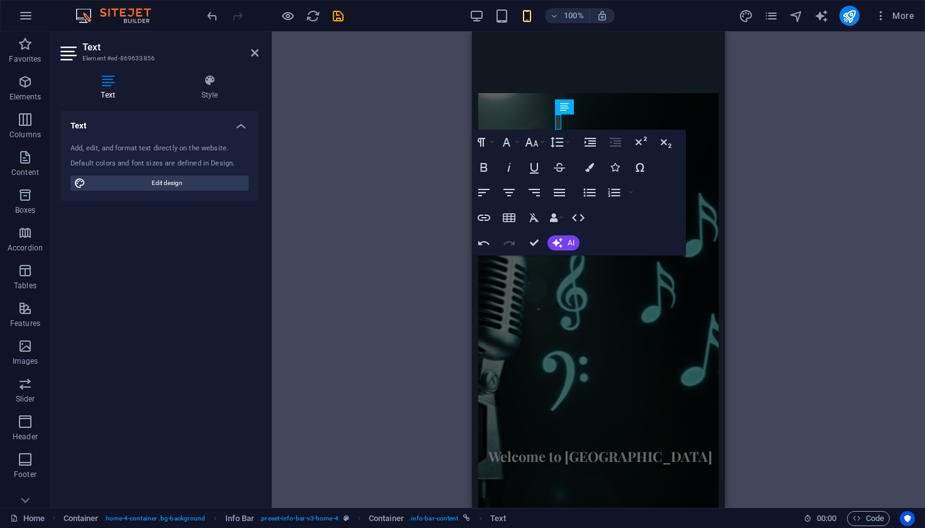
click at [350, 163] on div "H2 Container Container Banner Banner Container Container Spacer H3 Banner Conta…" at bounding box center [598, 269] width 653 height 476
click at [199, 184] on span "Edit design" at bounding box center [166, 183] width 155 height 15
select select "px"
select select "200"
select select "px"
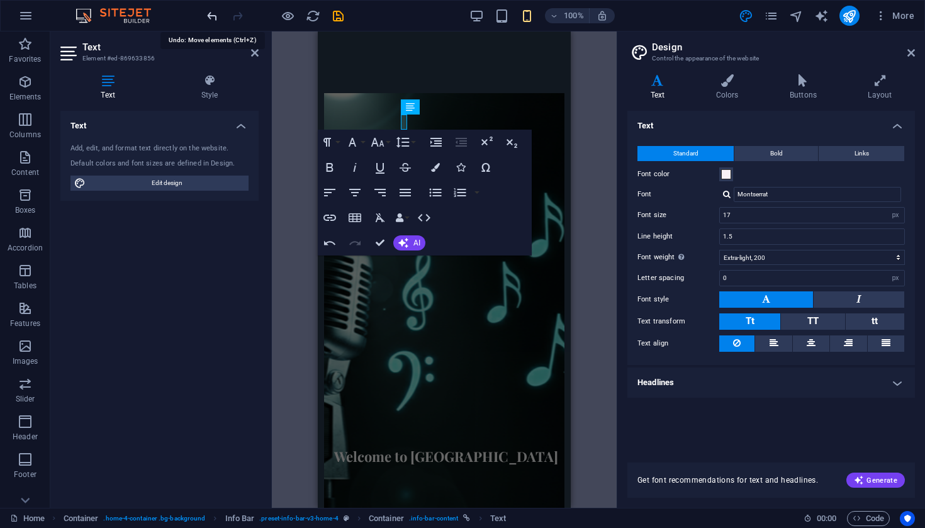
click at [910, 52] on icon at bounding box center [912, 53] width 8 height 10
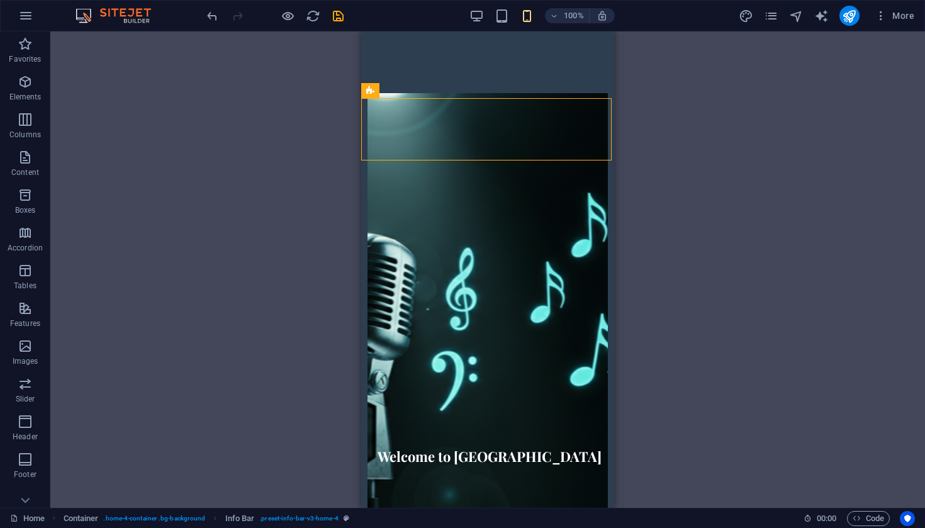
click at [775, 167] on div "H2 Container Container Banner Banner Container Container Spacer H3 Banner Conta…" at bounding box center [487, 269] width 875 height 476
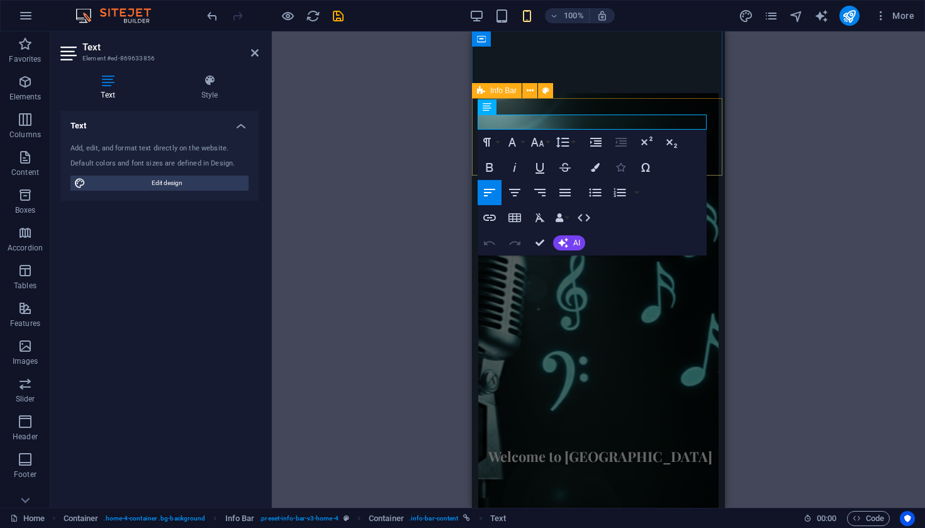
click at [621, 169] on icon "button" at bounding box center [620, 167] width 9 height 9
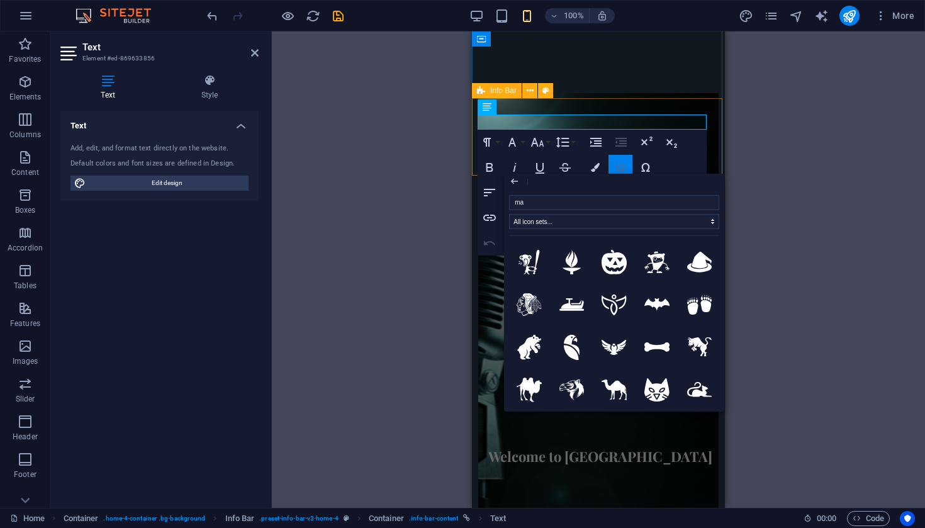
type input "map"
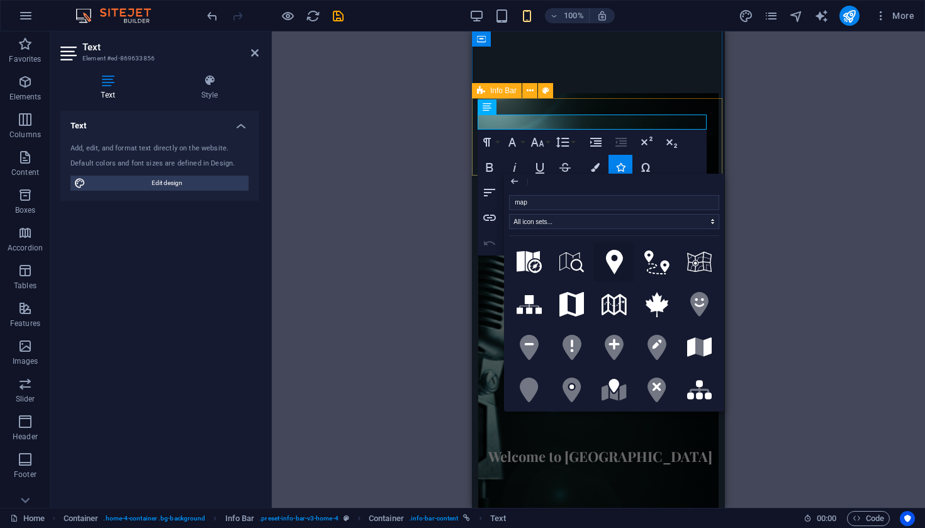
click at [615, 262] on icon at bounding box center [614, 262] width 17 height 25
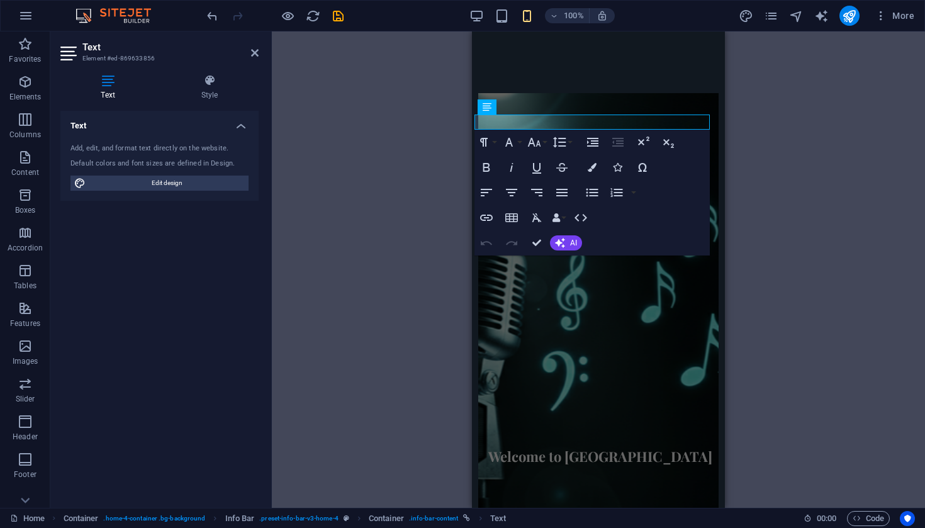
click at [808, 205] on div "H2 Container Container Banner Banner Container Container Spacer H3 Container Co…" at bounding box center [598, 269] width 653 height 476
click at [395, 189] on div "H2 Container Container Banner Banner Container Container Spacer H3 Container Co…" at bounding box center [598, 269] width 653 height 476
click at [257, 53] on icon at bounding box center [255, 53] width 8 height 10
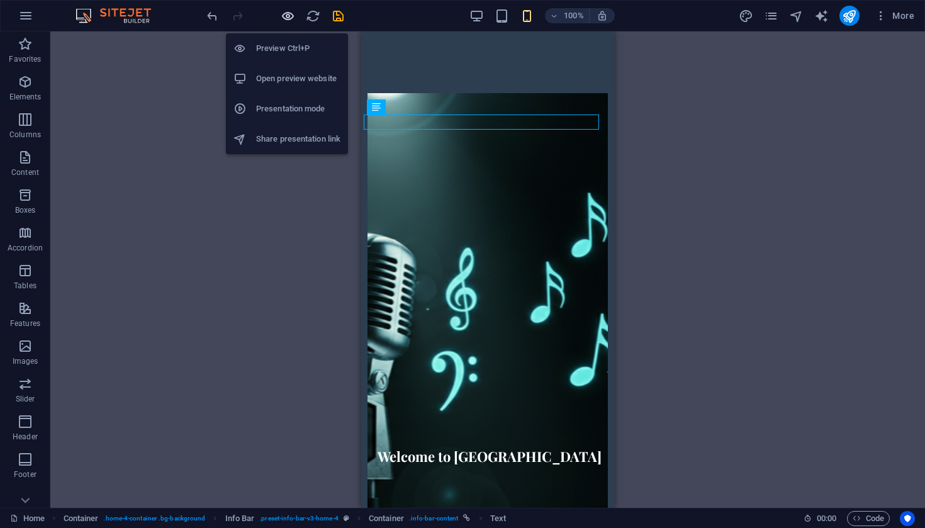
click at [290, 20] on icon "button" at bounding box center [288, 16] width 14 height 14
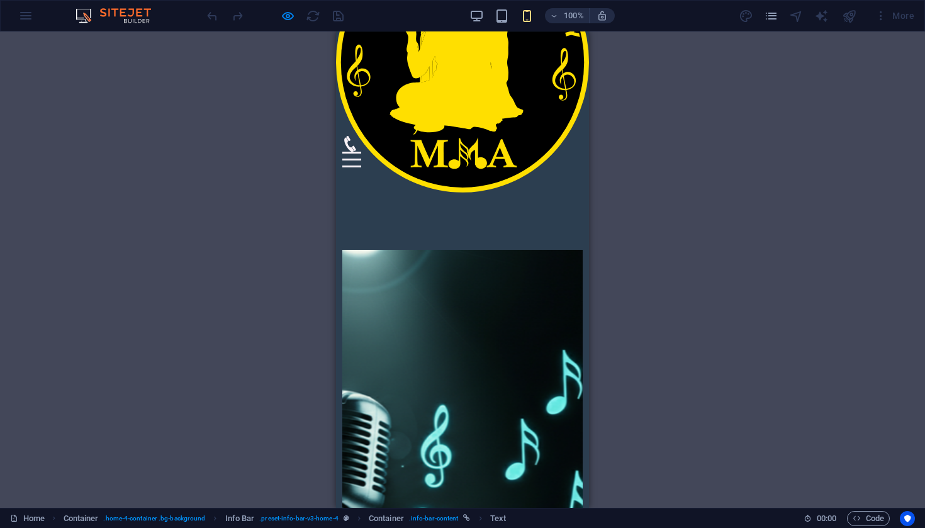
scroll to position [206, 0]
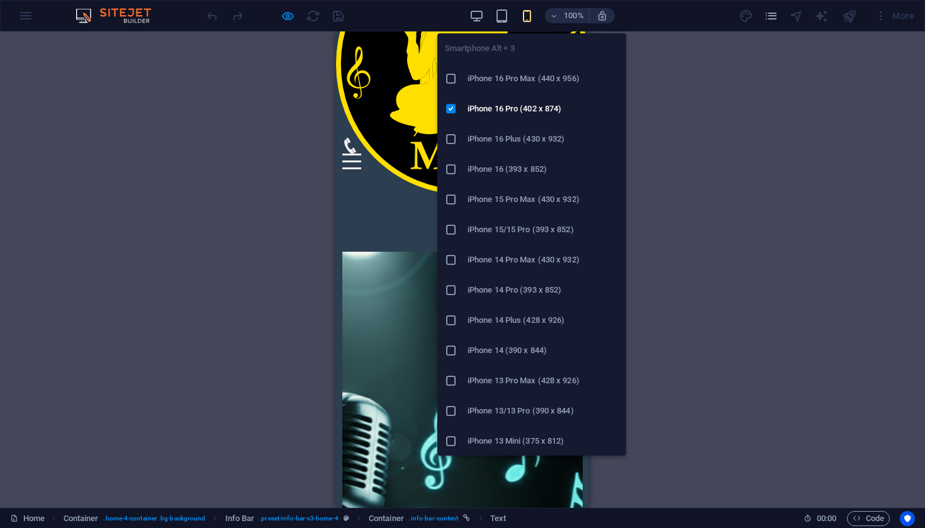
click at [532, 20] on icon "button" at bounding box center [527, 16] width 14 height 14
click at [523, 171] on h6 "iPhone 16 (393 x 852)" at bounding box center [543, 169] width 151 height 15
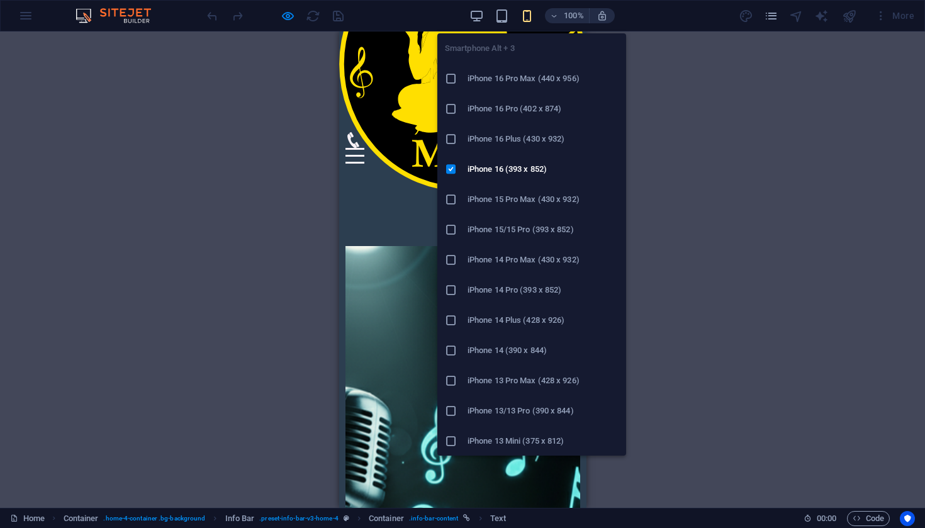
click at [510, 78] on h6 "iPhone 16 Pro Max (440 x 956)" at bounding box center [543, 78] width 151 height 15
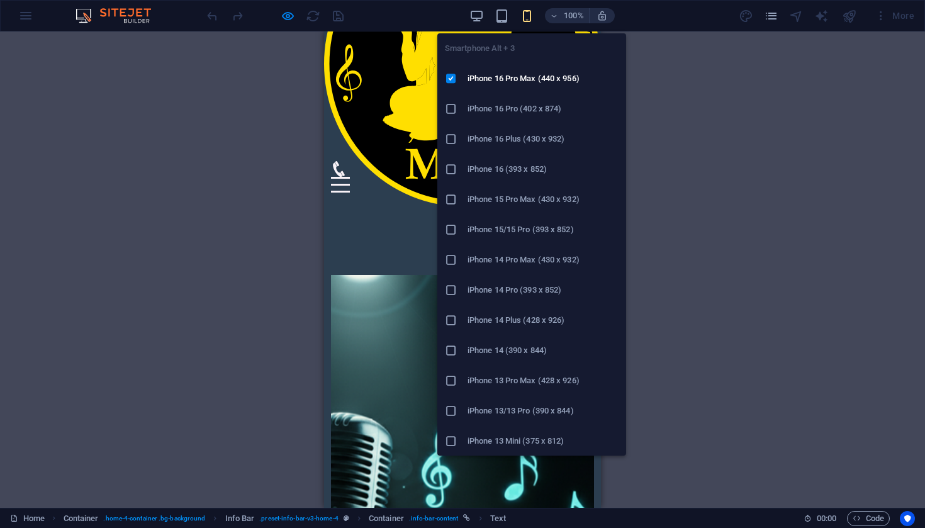
click at [526, 16] on icon "button" at bounding box center [527, 16] width 14 height 14
click at [532, 170] on h6 "iPhone 16 (393 x 852)" at bounding box center [543, 169] width 151 height 15
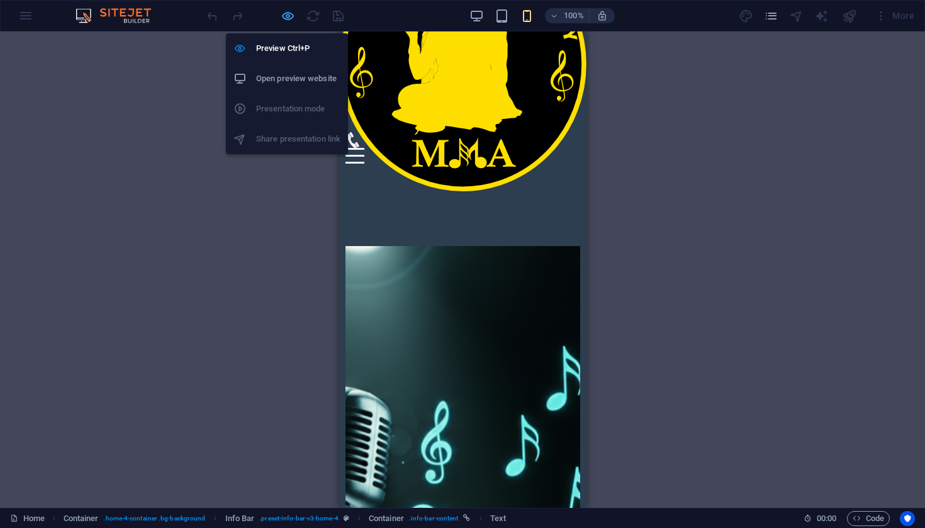
click at [291, 18] on icon "button" at bounding box center [288, 16] width 14 height 14
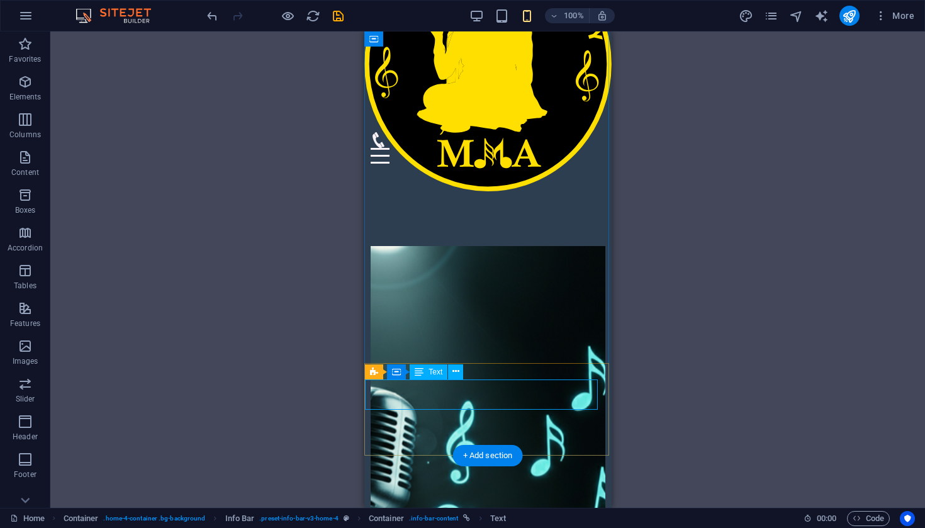
click at [456, 369] on icon at bounding box center [456, 371] width 7 height 13
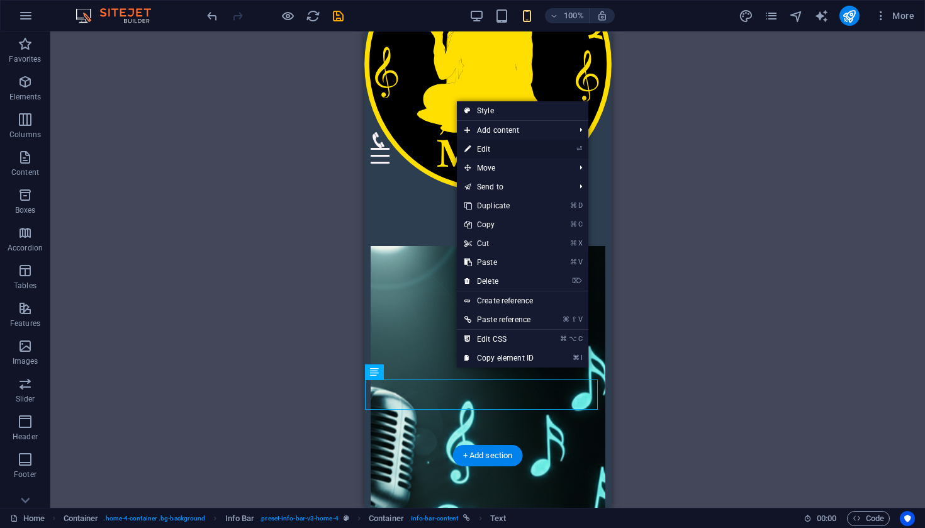
click at [499, 148] on link "⏎ Edit" at bounding box center [499, 149] width 84 height 19
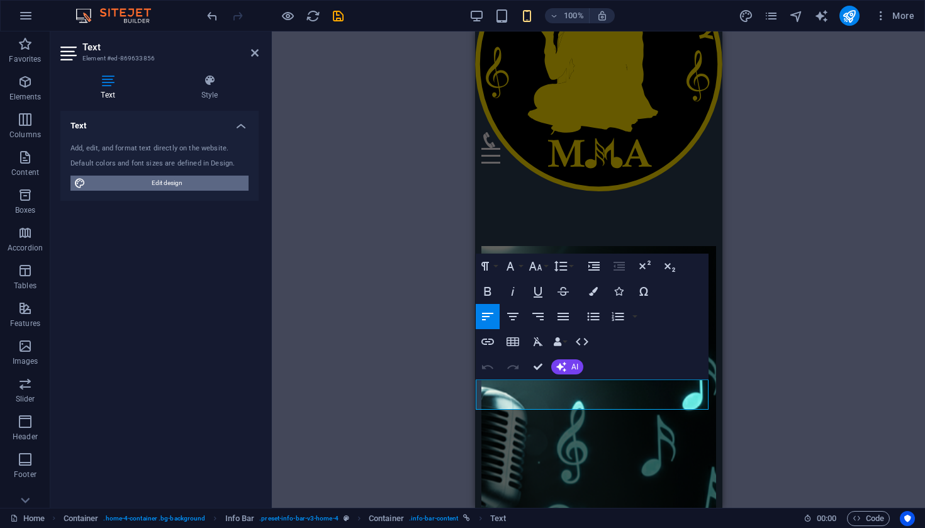
click at [175, 187] on span "Edit design" at bounding box center [166, 183] width 155 height 15
select select "px"
select select "200"
select select "px"
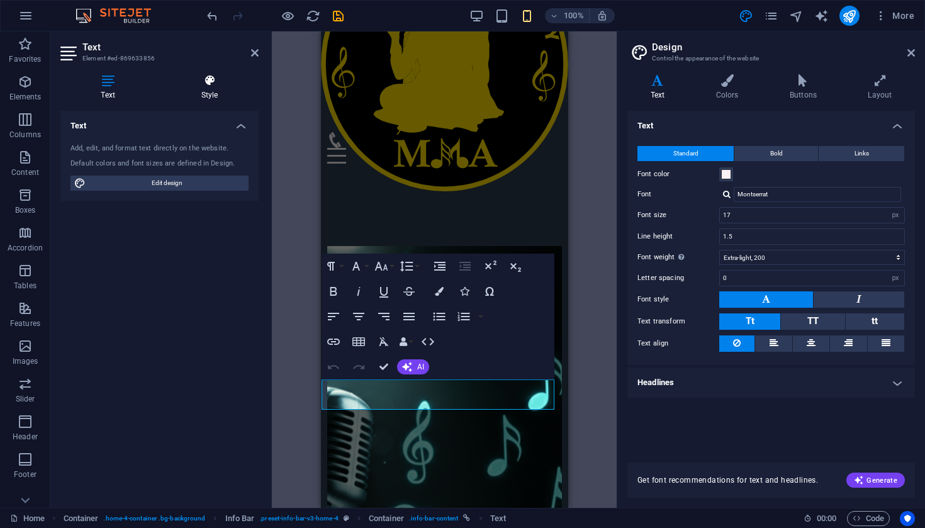
click at [208, 94] on h4 "Style" at bounding box center [209, 87] width 98 height 26
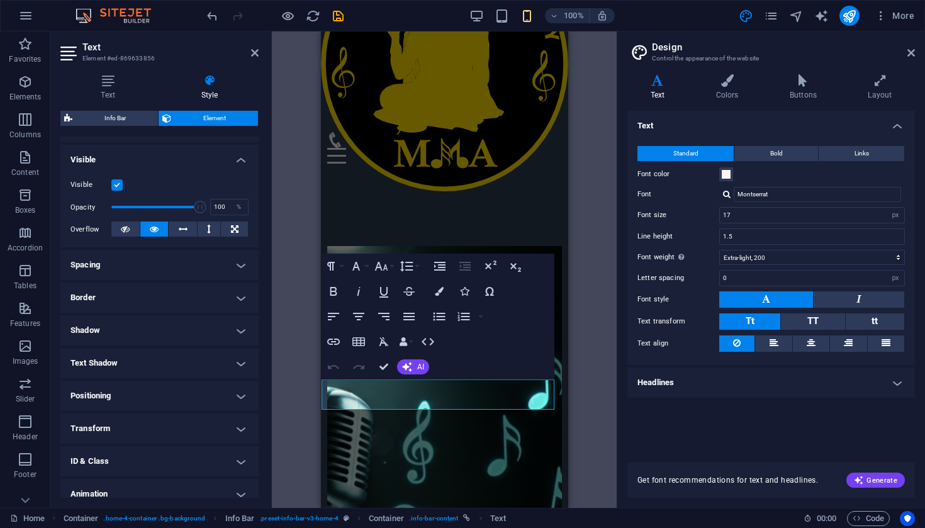
scroll to position [128, 0]
click at [121, 395] on h4 "Positioning" at bounding box center [159, 394] width 198 height 30
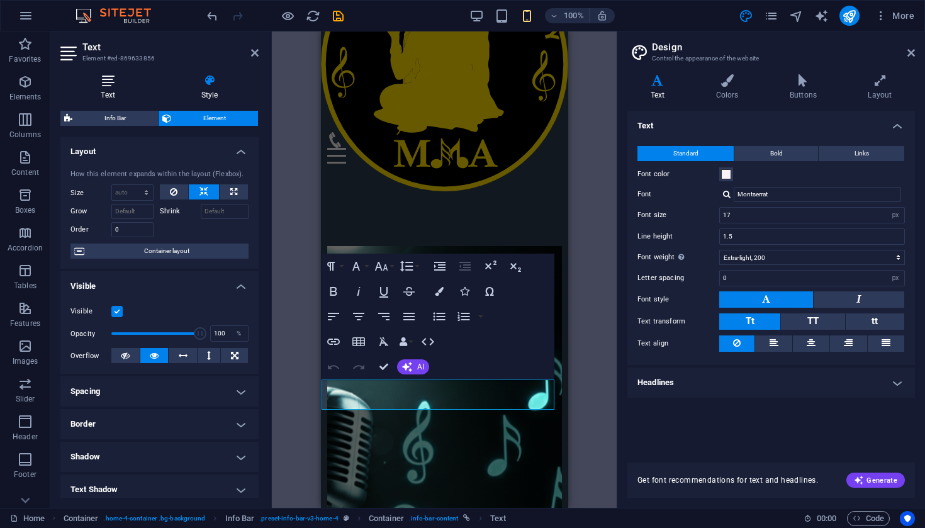
scroll to position [0, 0]
click at [106, 86] on icon at bounding box center [107, 80] width 95 height 13
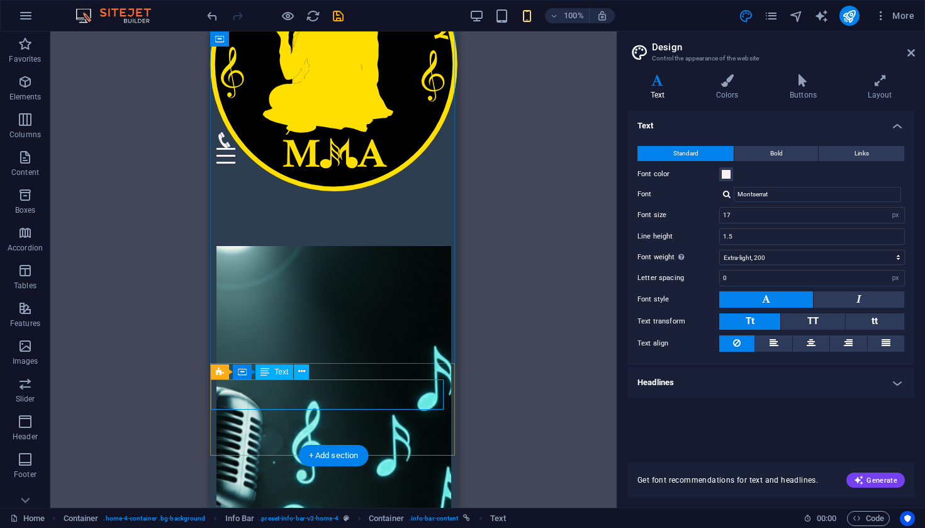
click at [301, 373] on icon at bounding box center [301, 371] width 7 height 13
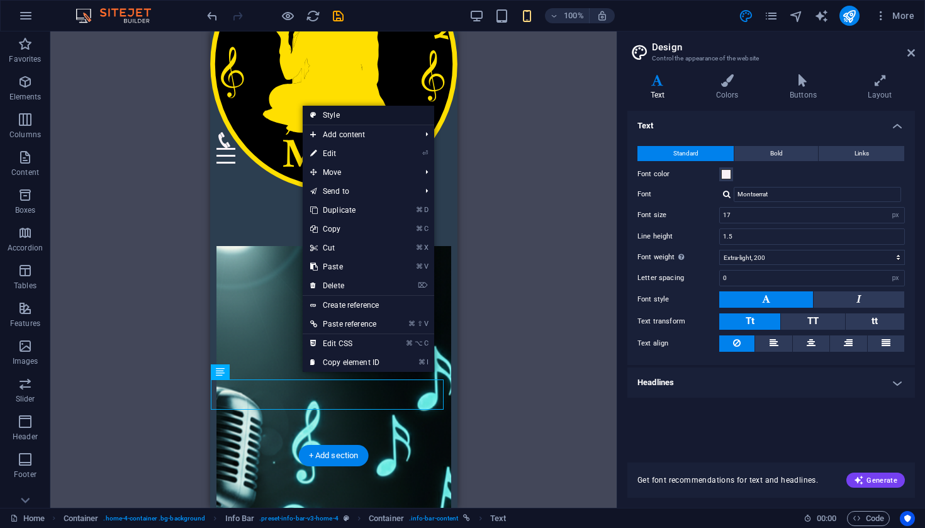
click at [337, 111] on link "Style" at bounding box center [369, 115] width 132 height 19
select select "vw"
select select "rem"
select select "vw"
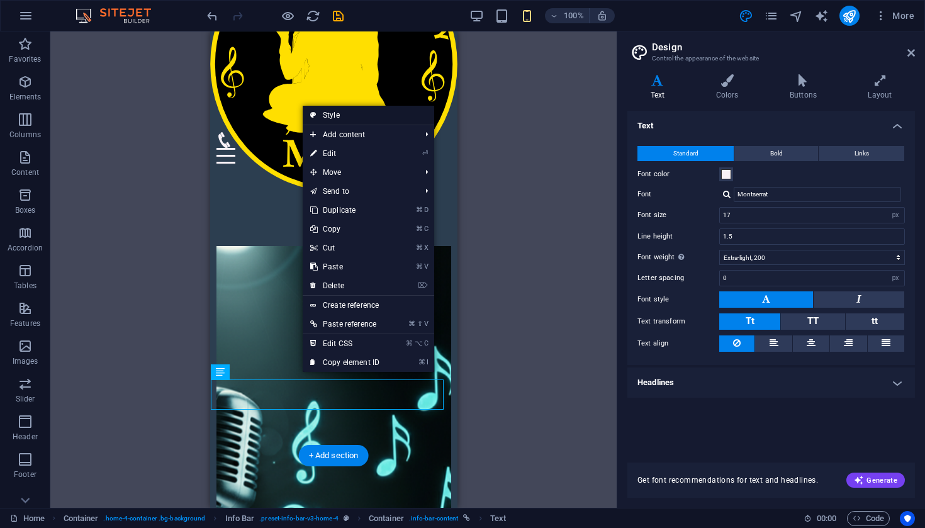
select select "preset-info-bar-v3-home-4"
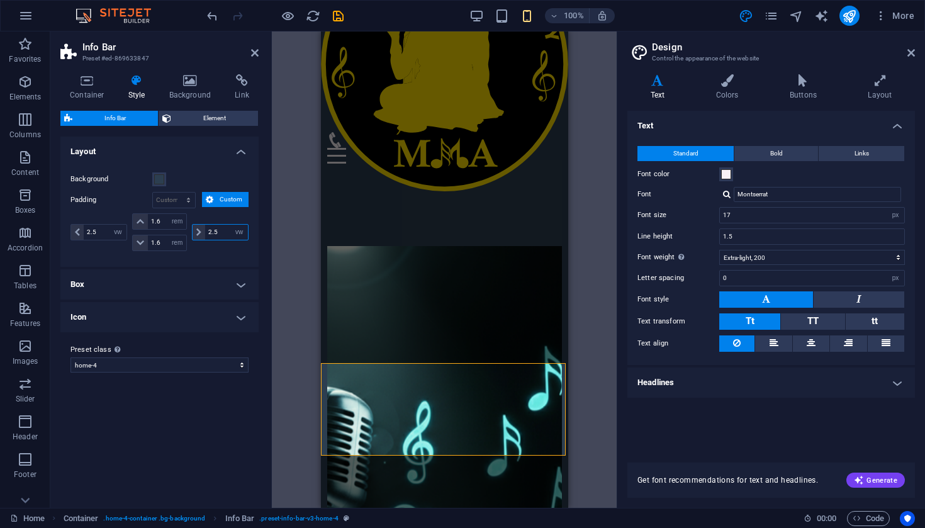
click at [222, 233] on input "2.5" at bounding box center [226, 232] width 43 height 15
click at [201, 260] on div "Background Padding px rem % vh vw Custom Custom 2.5 px rem % vh vw 1.6 px rem %…" at bounding box center [159, 213] width 203 height 108
click at [223, 234] on input "2.5" at bounding box center [226, 232] width 43 height 15
click at [216, 259] on div "Background Padding px rem % vh vw Custom Custom 2.5 px rem % vh vw 1.6 px rem %…" at bounding box center [159, 213] width 203 height 108
click at [223, 230] on input "2.0" at bounding box center [226, 232] width 43 height 15
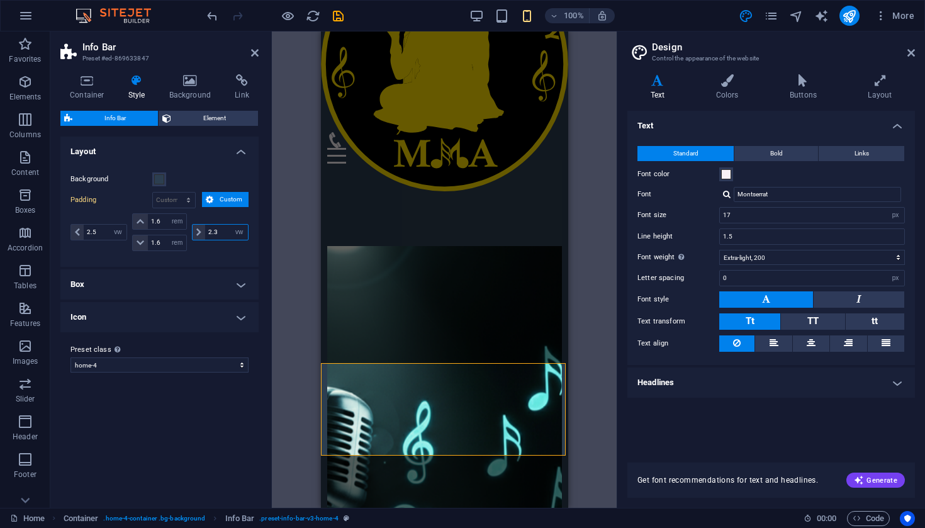
type input "2.3"
click at [217, 260] on div "Background Padding px rem % vh vw Custom Custom 2.5 px rem % vh vw 1.6 px rem %…" at bounding box center [159, 213] width 203 height 108
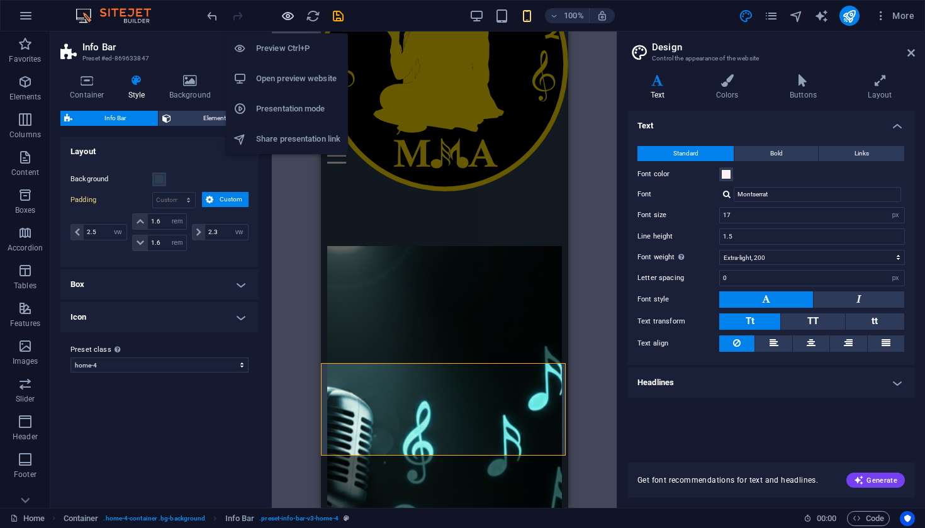
click at [290, 19] on icon "button" at bounding box center [288, 16] width 14 height 14
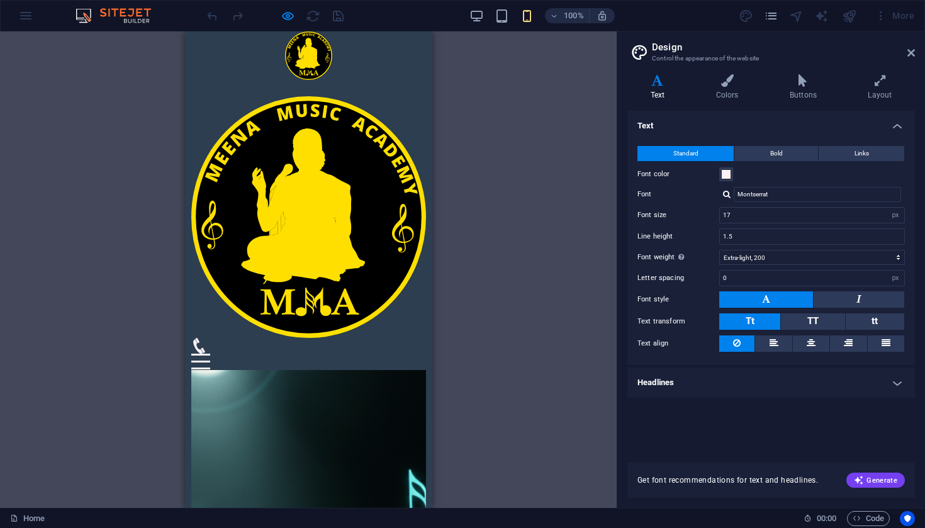
select select "vw"
select select "rem"
select select "vw"
select select "preset-info-bar-v3-home-4"
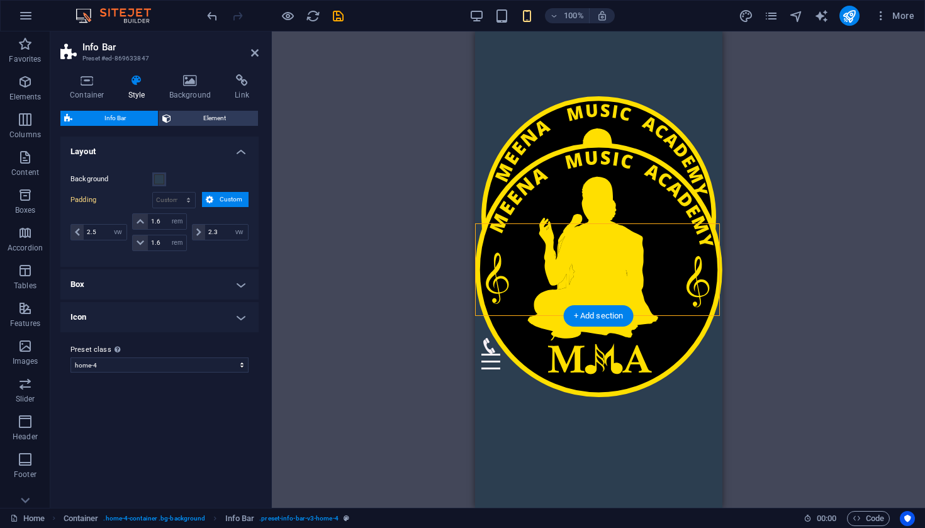
scroll to position [346, 0]
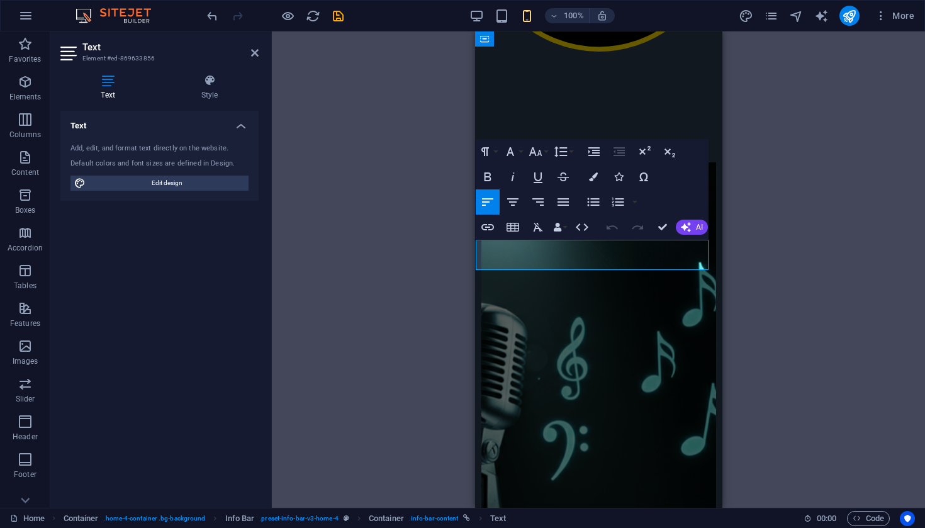
click at [823, 333] on div "H2 Container Container Banner Banner Container Container Spacer H3 Container Ba…" at bounding box center [598, 269] width 653 height 476
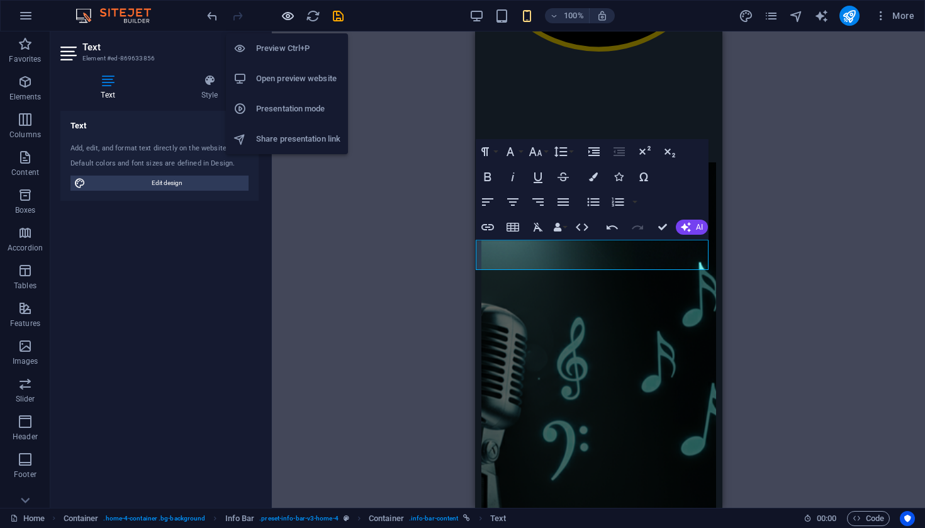
click at [290, 22] on icon "button" at bounding box center [288, 16] width 14 height 14
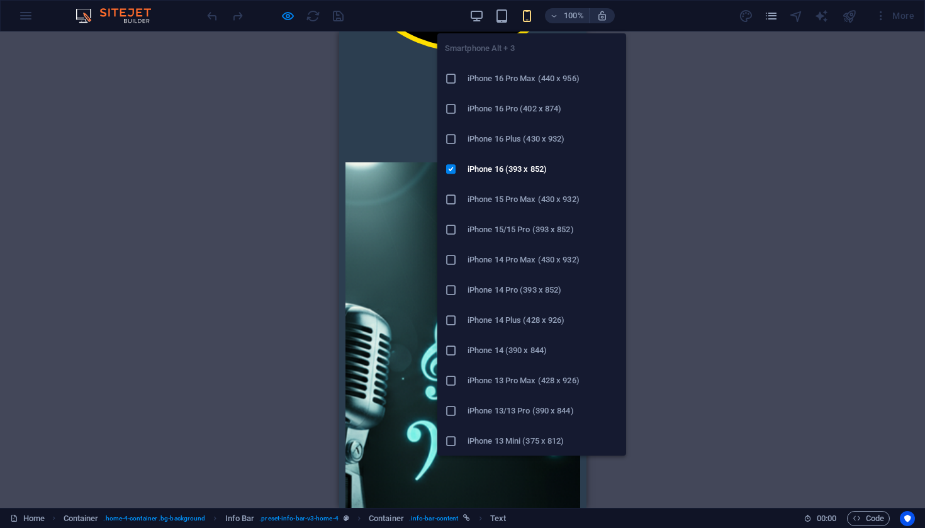
click at [519, 137] on h6 "iPhone 16 Plus (430 x 932)" at bounding box center [543, 139] width 151 height 15
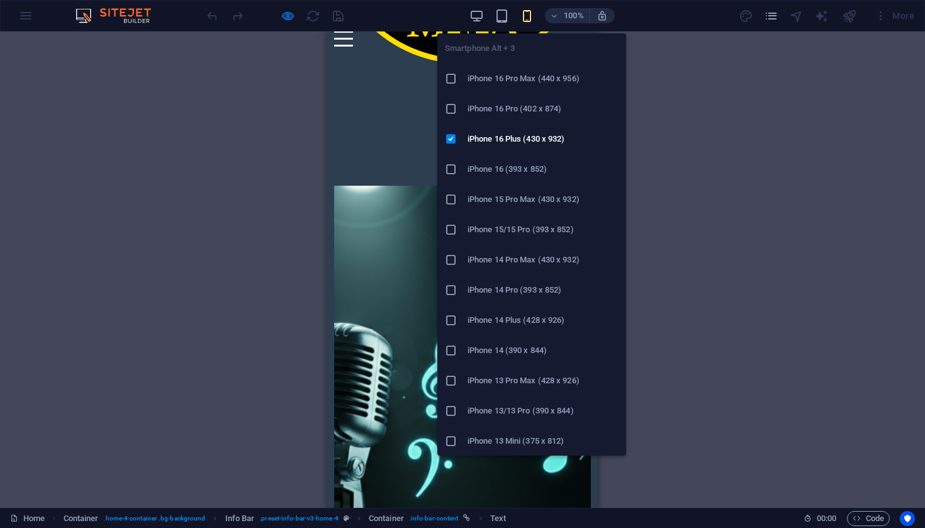
click at [519, 106] on h6 "iPhone 16 Pro (402 x 874)" at bounding box center [543, 108] width 151 height 15
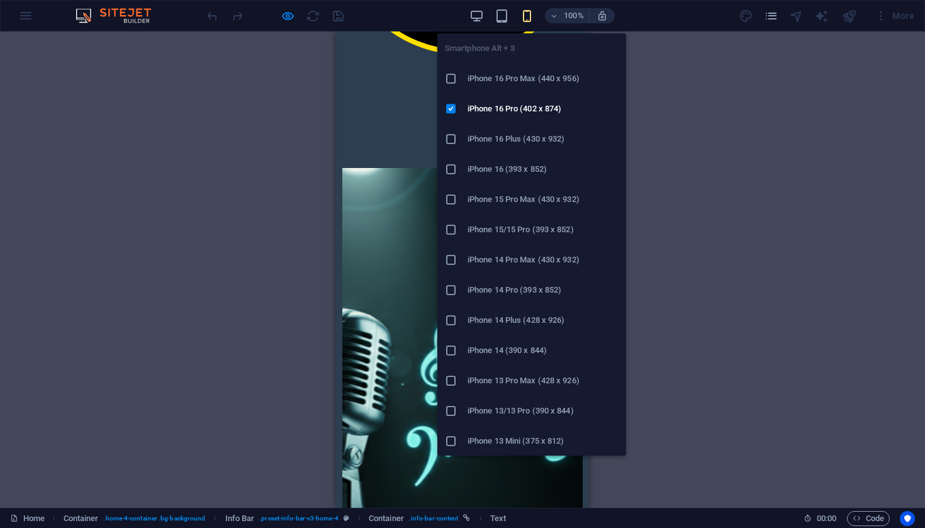
click at [514, 76] on h6 "iPhone 16 Pro Max (440 x 956)" at bounding box center [543, 78] width 151 height 15
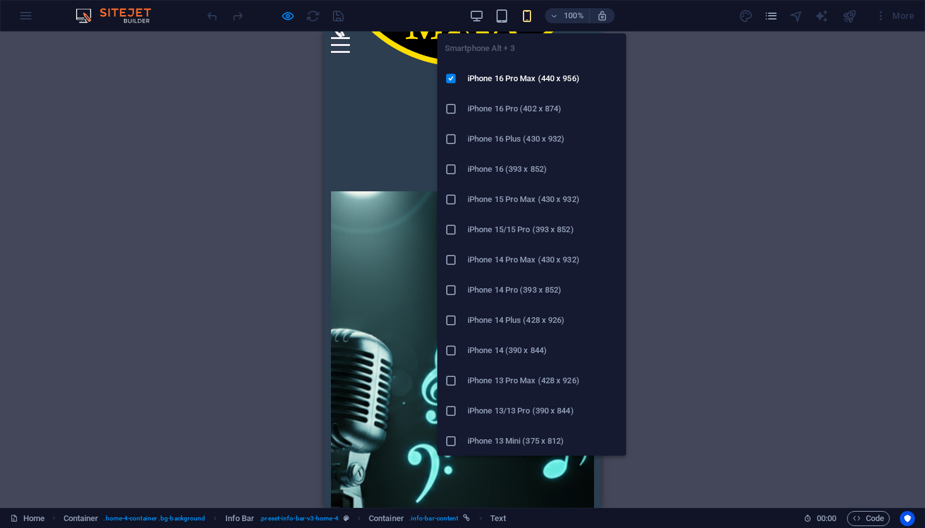
click at [522, 168] on h6 "iPhone 16 (393 x 852)" at bounding box center [543, 169] width 151 height 15
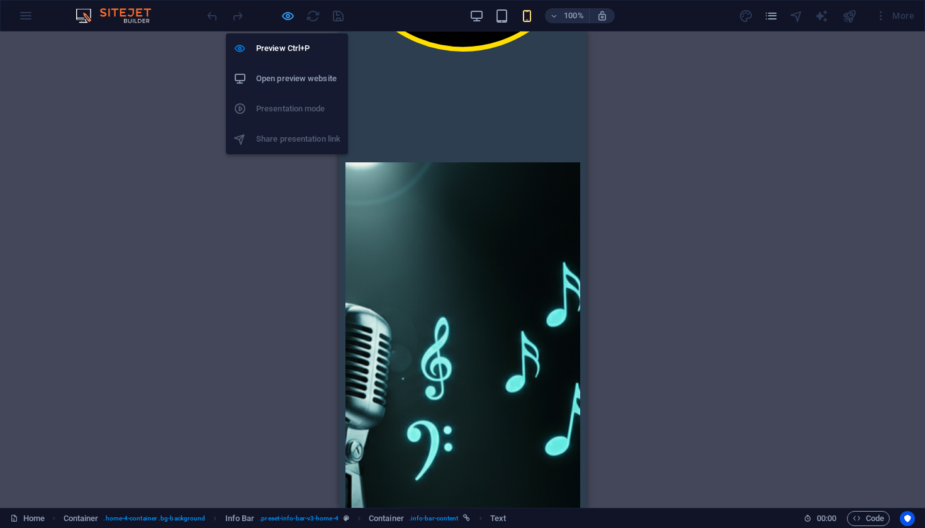
click at [286, 16] on icon "button" at bounding box center [288, 16] width 14 height 14
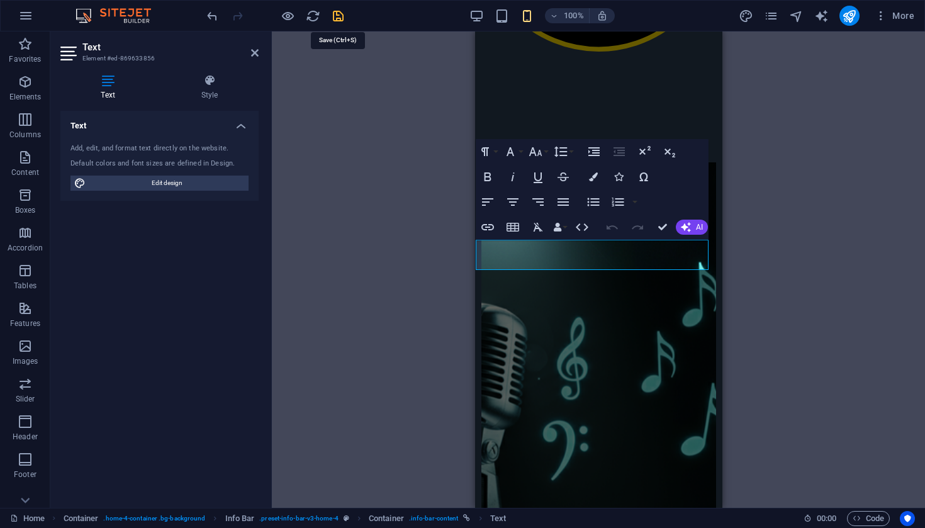
click at [337, 17] on icon "save" at bounding box center [338, 16] width 14 height 14
click at [853, 18] on icon "publish" at bounding box center [849, 16] width 14 height 14
